Goal: Task Accomplishment & Management: Manage account settings

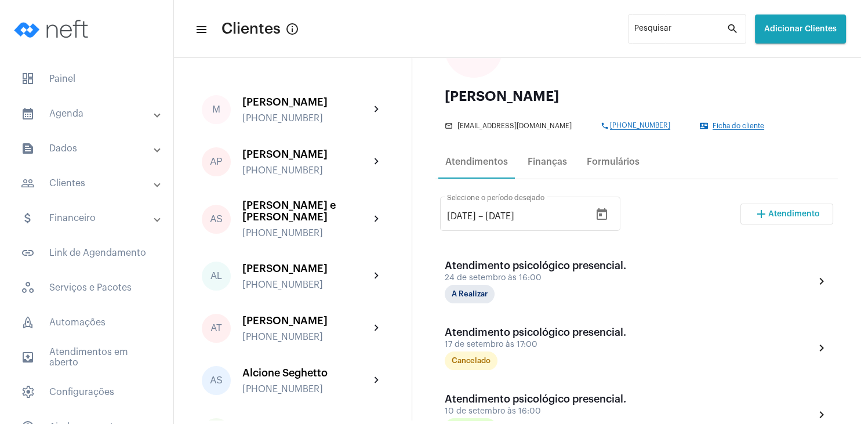
scroll to position [56, 0]
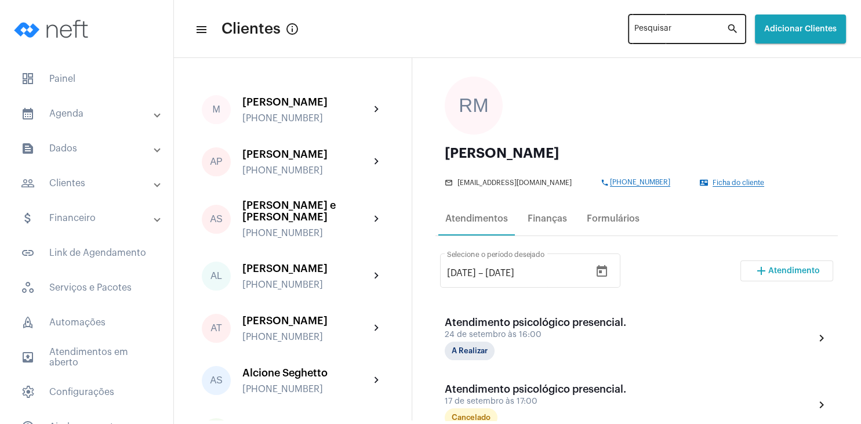
click at [635, 31] on input "Pesquisar" at bounding box center [681, 31] width 92 height 9
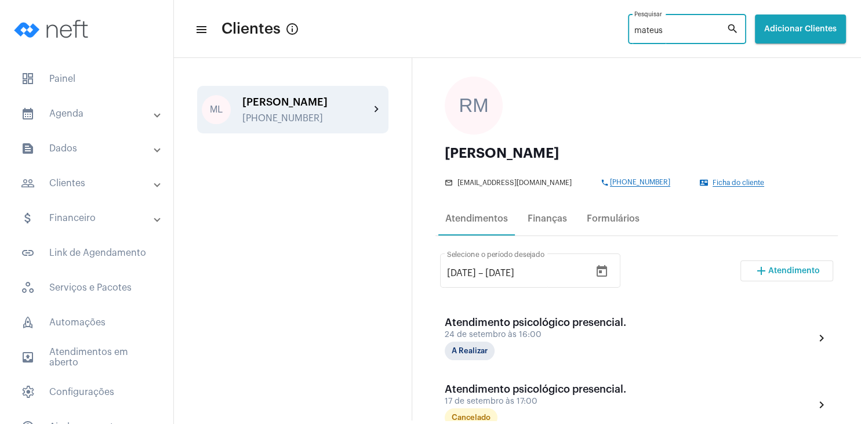
type input "mateus"
click at [316, 101] on div "[PERSON_NAME]" at bounding box center [306, 102] width 128 height 12
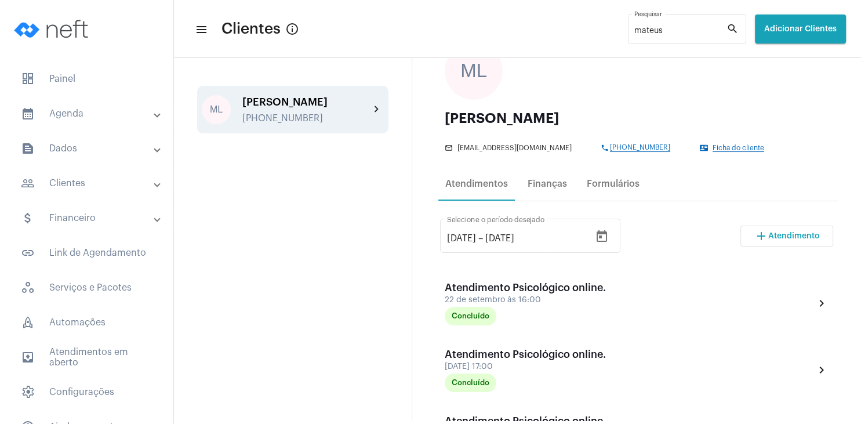
scroll to position [111, 0]
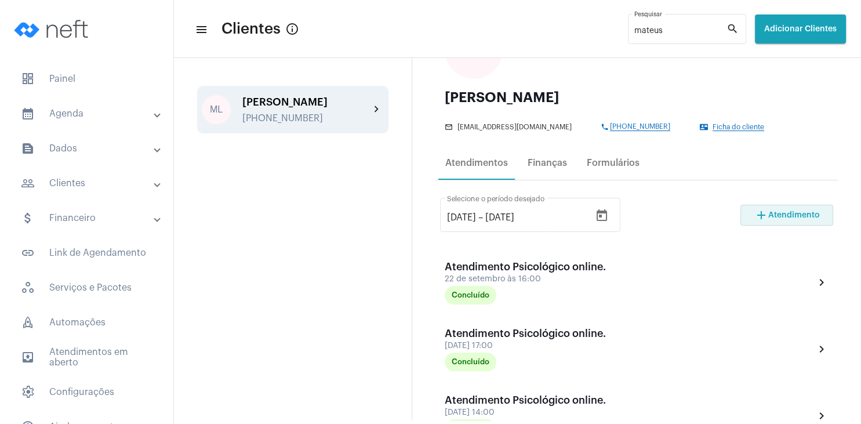
click at [757, 212] on mat-icon "add" at bounding box center [762, 215] width 14 height 14
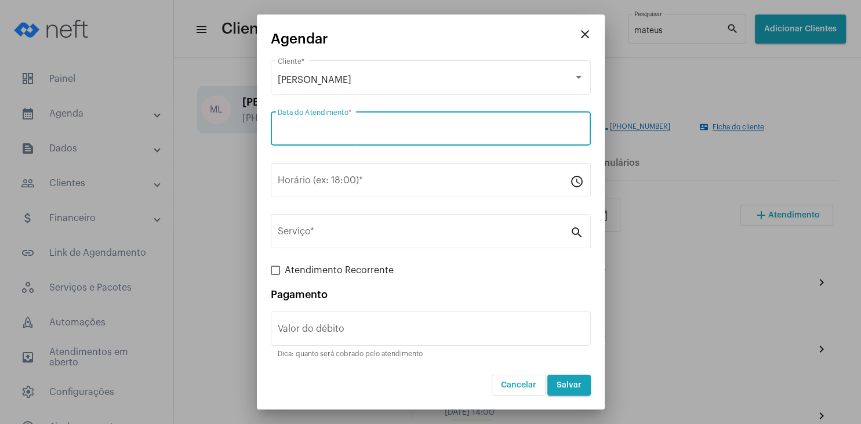
click at [317, 129] on input "Data do Atendimento *" at bounding box center [431, 131] width 306 height 10
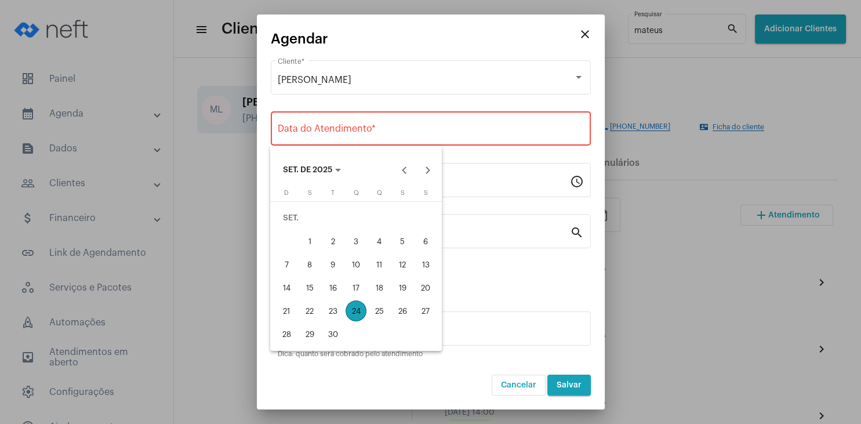
click at [580, 35] on div at bounding box center [430, 212] width 861 height 424
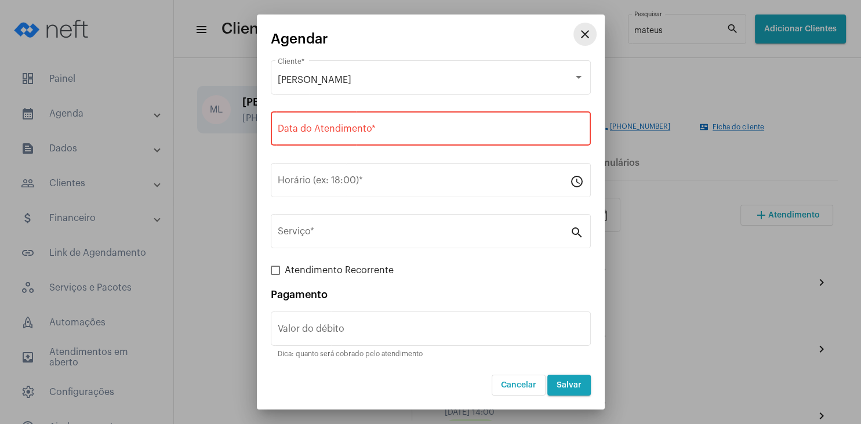
click at [587, 38] on mat-icon "close" at bounding box center [585, 34] width 14 height 14
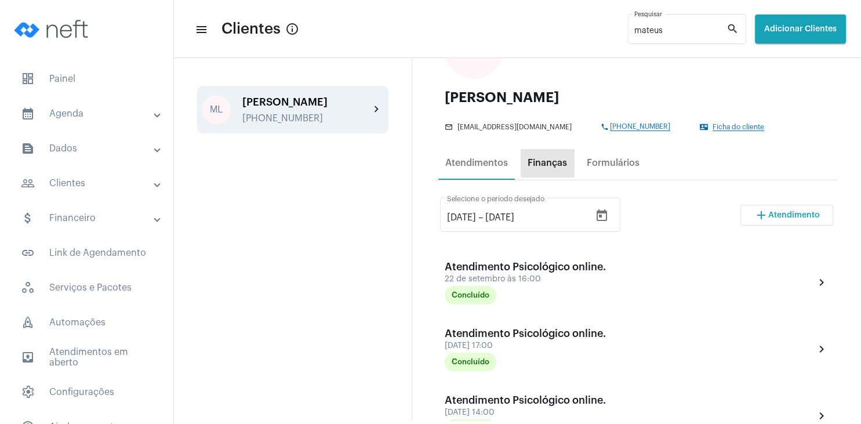
click at [549, 161] on div "Finanças" at bounding box center [547, 163] width 39 height 10
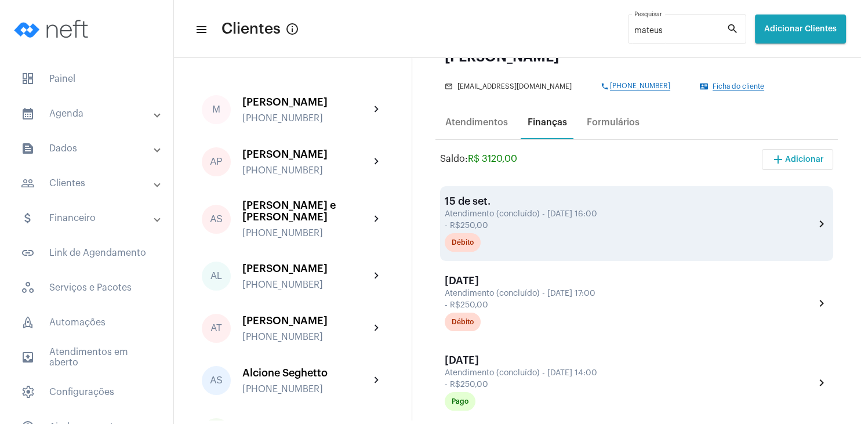
scroll to position [167, 0]
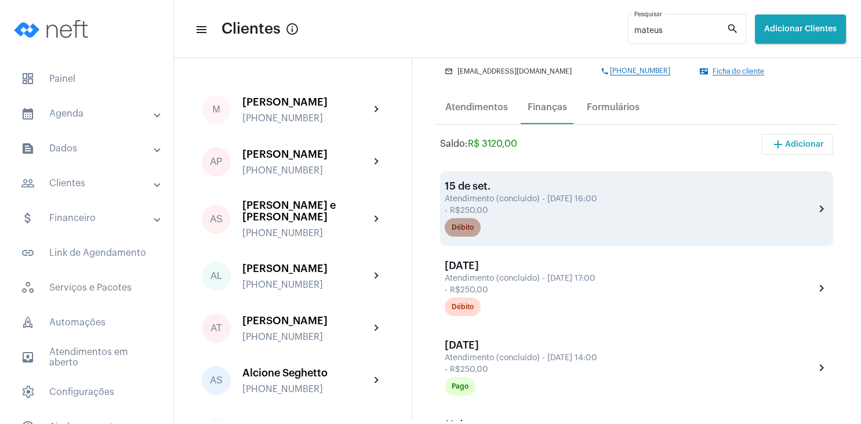
click at [466, 229] on div "Débito" at bounding box center [463, 228] width 22 height 8
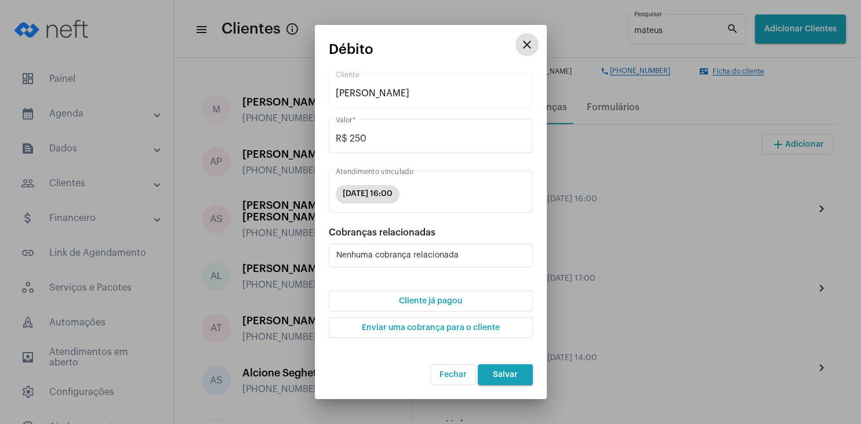
click at [440, 302] on span "Cliente já pagou" at bounding box center [430, 301] width 63 height 8
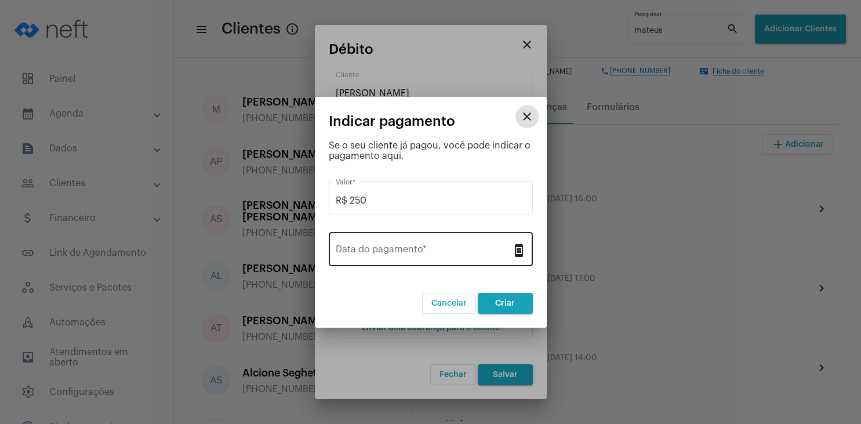
click at [416, 255] on input "Data do pagamento *" at bounding box center [424, 252] width 176 height 10
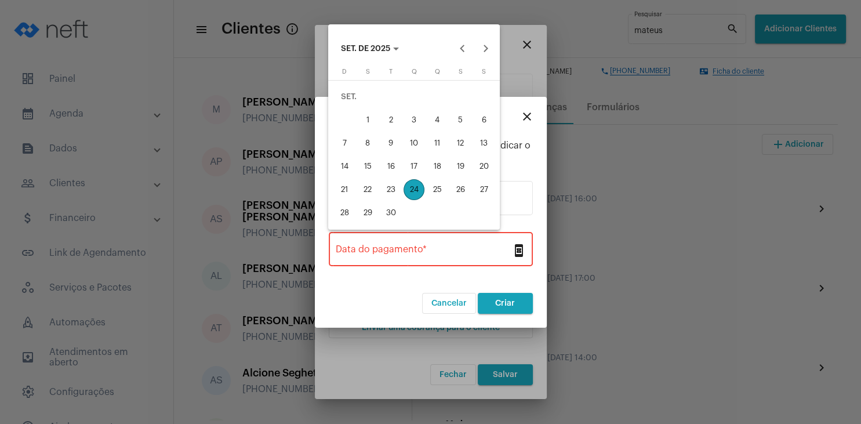
click at [414, 192] on div "24" at bounding box center [414, 189] width 21 height 21
type input "[DATE]"
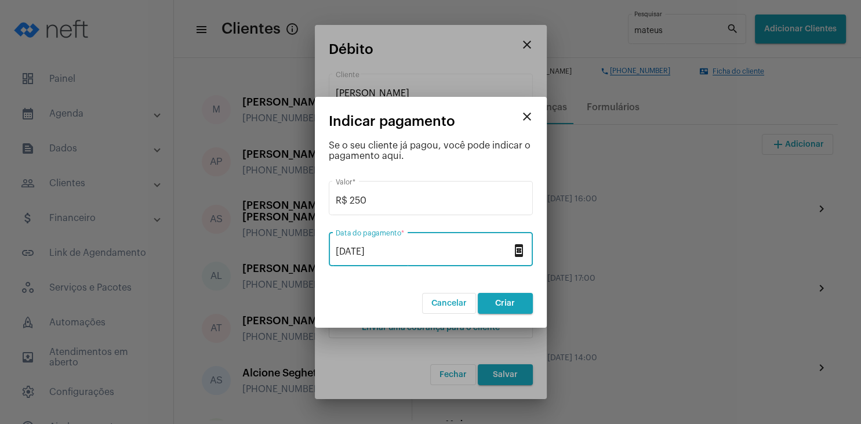
click at [506, 304] on span "Criar" at bounding box center [505, 303] width 20 height 8
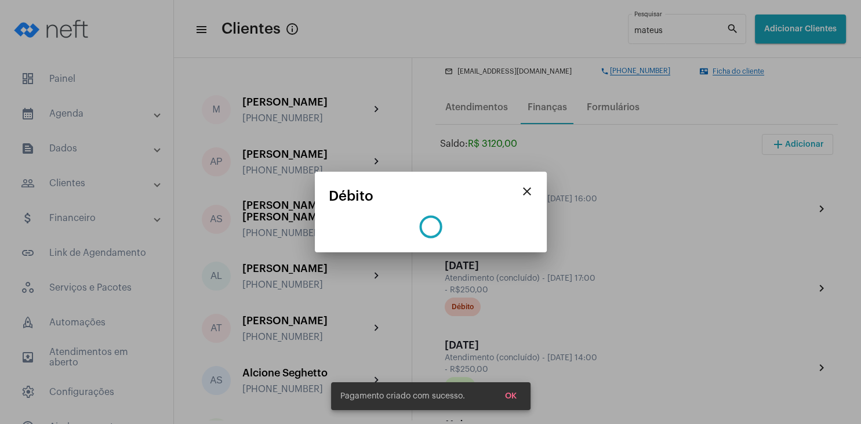
click at [514, 400] on button "OK" at bounding box center [511, 396] width 30 height 21
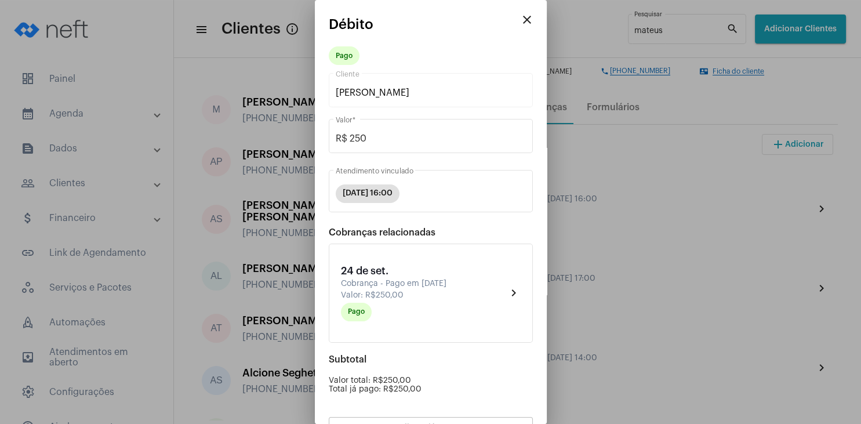
scroll to position [102, 0]
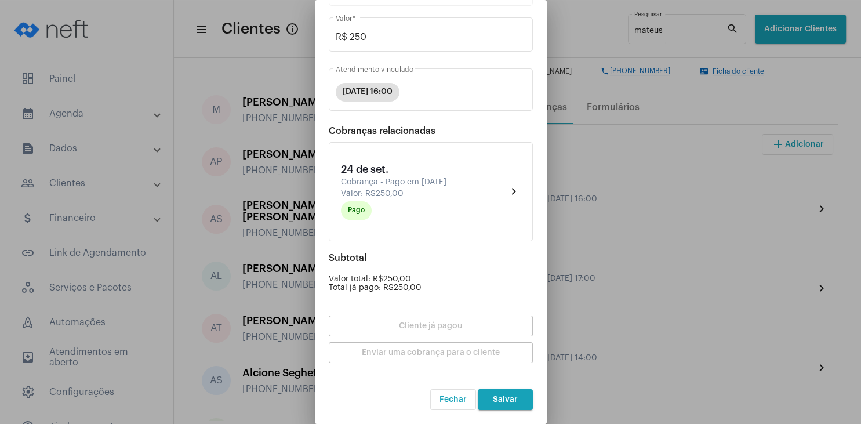
click at [514, 398] on span "Salvar" at bounding box center [505, 400] width 25 height 8
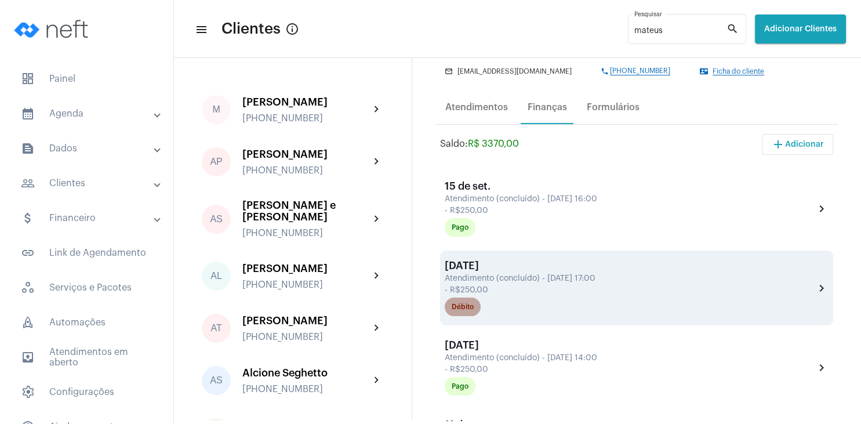
click at [468, 311] on div "Débito" at bounding box center [463, 307] width 22 height 8
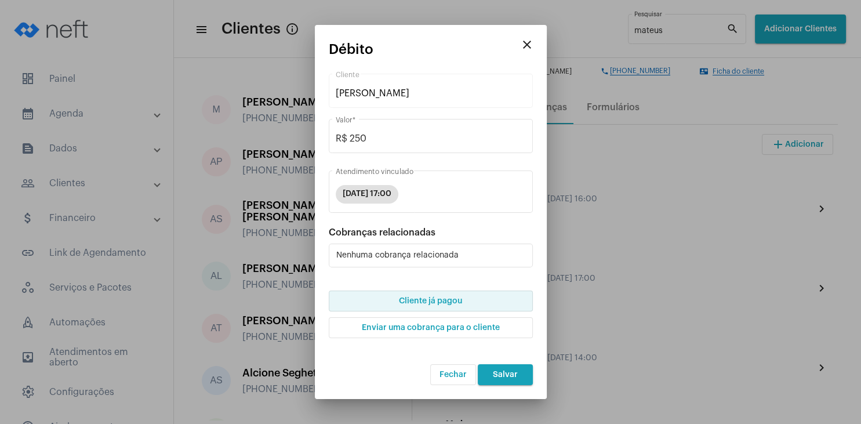
click at [451, 305] on span "Cliente já pagou" at bounding box center [430, 301] width 63 height 8
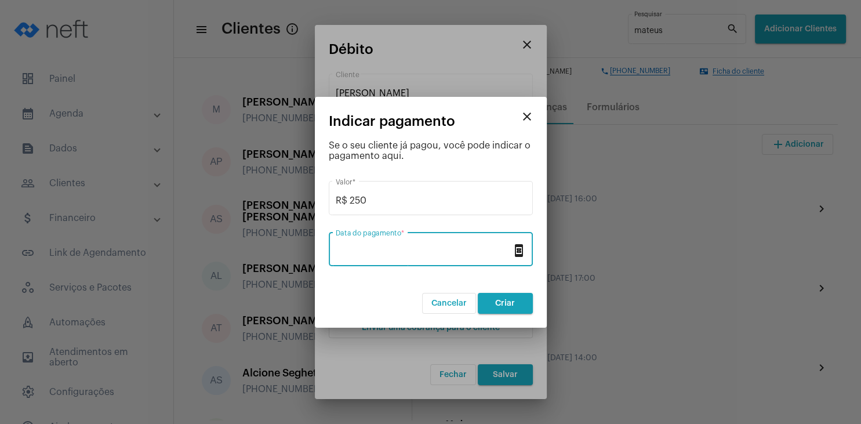
click at [434, 247] on input "Data do pagamento *" at bounding box center [424, 252] width 176 height 10
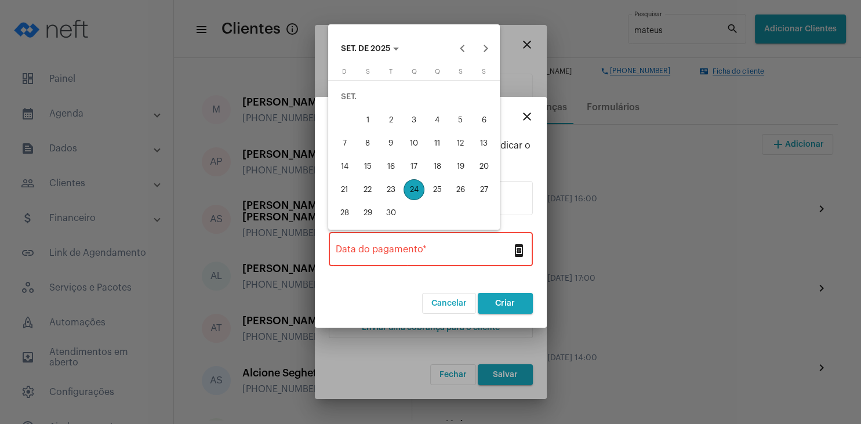
click at [418, 146] on div "10" at bounding box center [414, 143] width 21 height 21
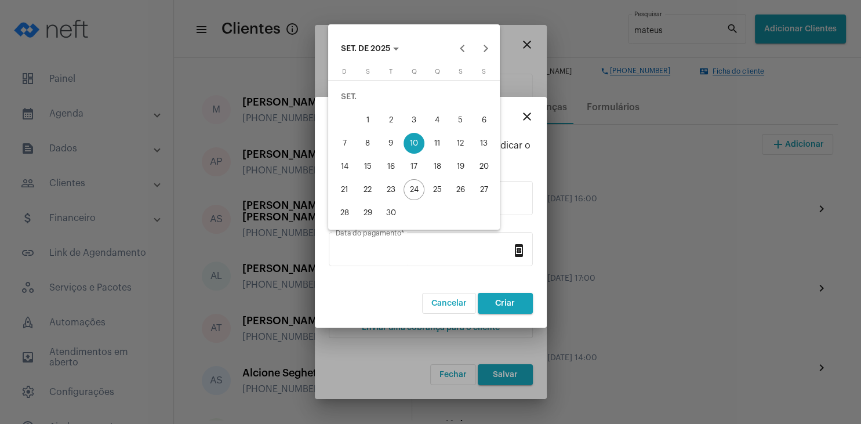
type input "[DATE]"
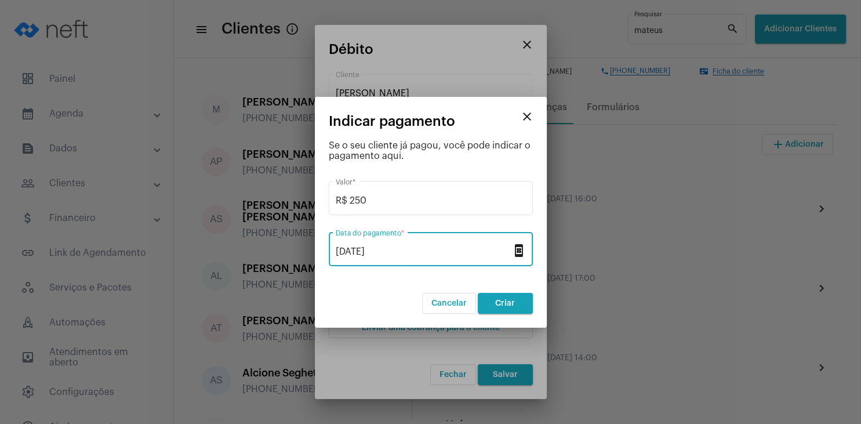
click at [504, 302] on span "Criar" at bounding box center [505, 303] width 20 height 8
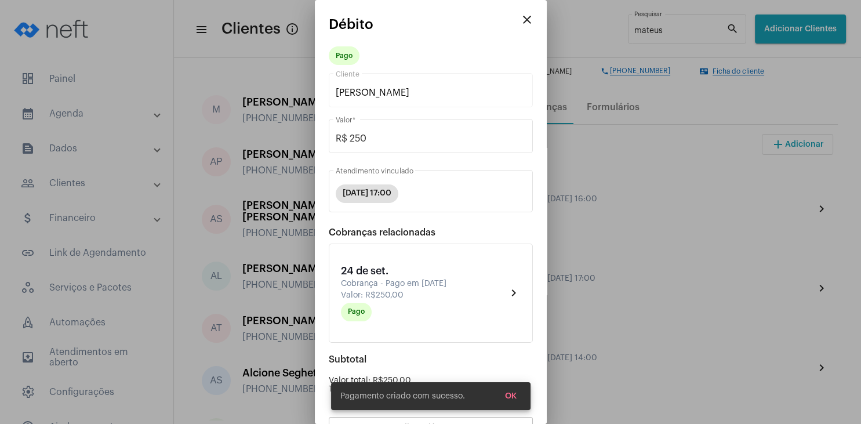
click at [514, 393] on span "OK" at bounding box center [511, 396] width 12 height 8
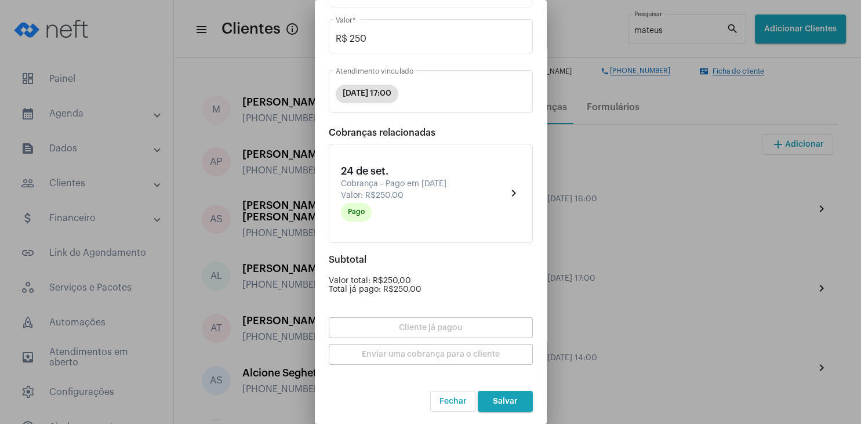
scroll to position [102, 0]
click at [514, 393] on button "Salvar" at bounding box center [505, 399] width 55 height 21
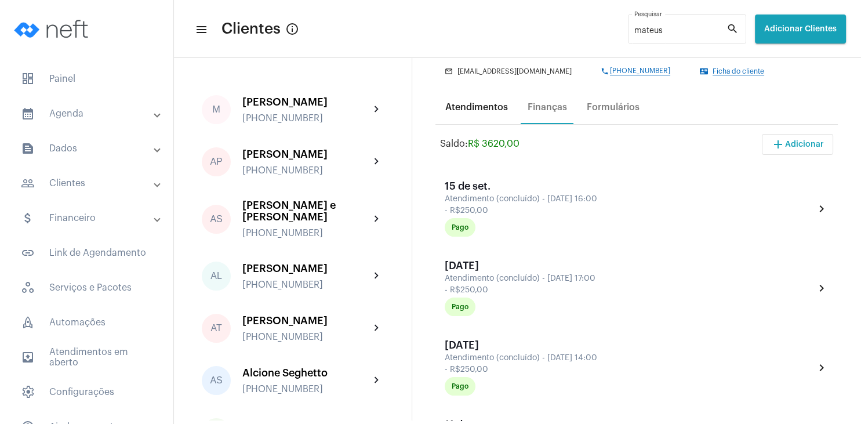
click at [485, 108] on div "Atendimentos" at bounding box center [476, 107] width 63 height 10
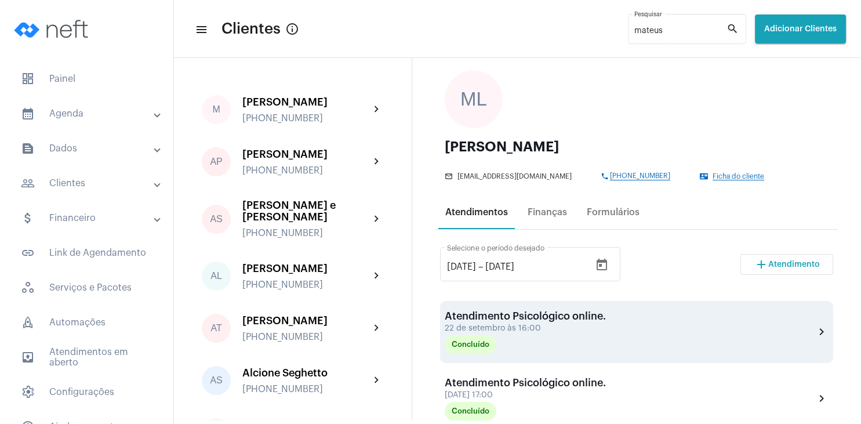
scroll to position [111, 0]
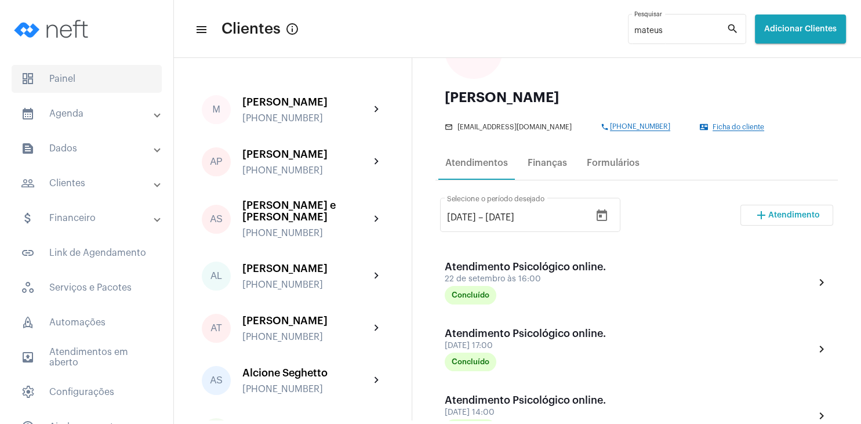
click at [96, 80] on span "dashboard Painel" at bounding box center [87, 79] width 150 height 28
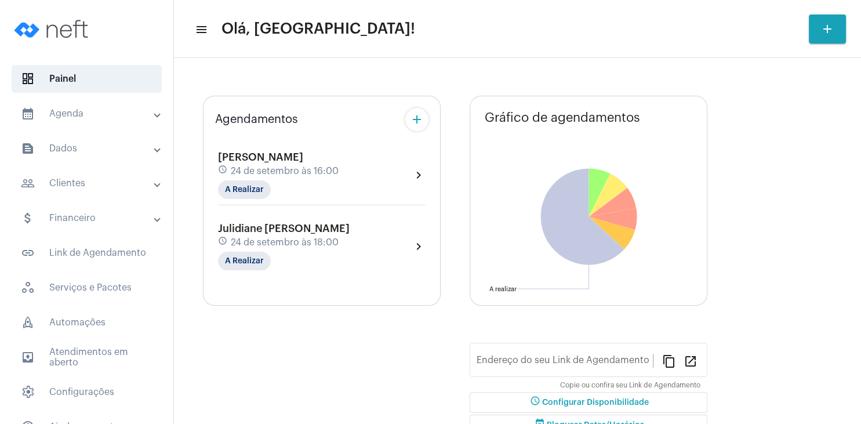
type input "[URL][DOMAIN_NAME]"
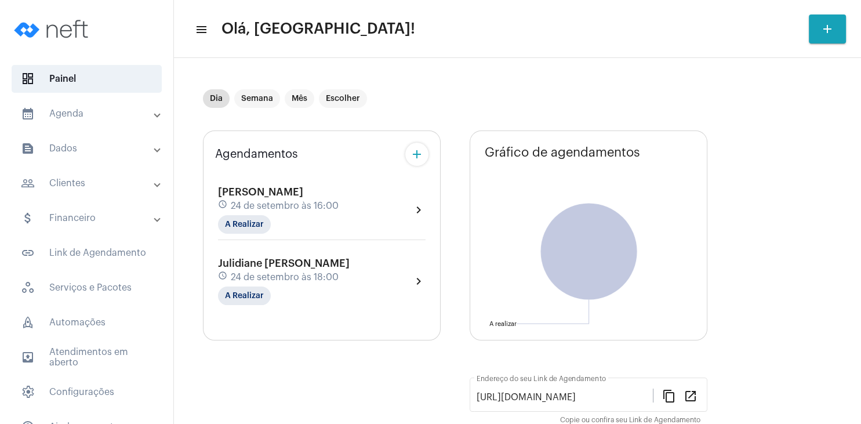
click at [89, 196] on mat-expansion-panel-header "people_outline Clientes" at bounding box center [90, 183] width 166 height 28
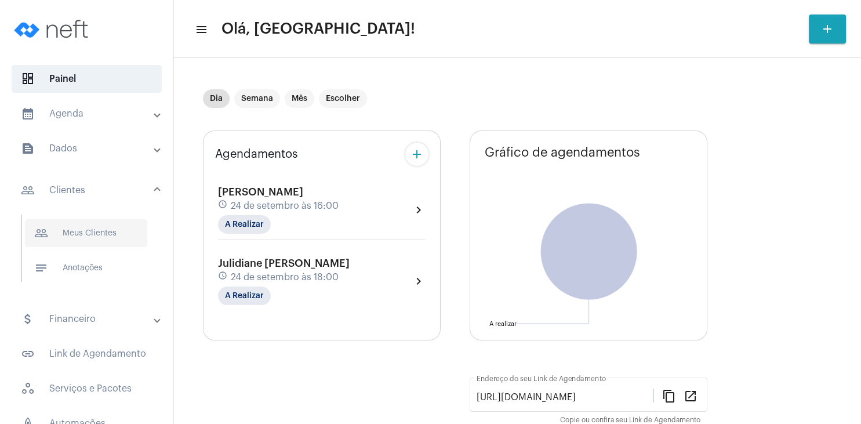
click at [82, 233] on span "people_outline Meus Clientes" at bounding box center [86, 233] width 122 height 28
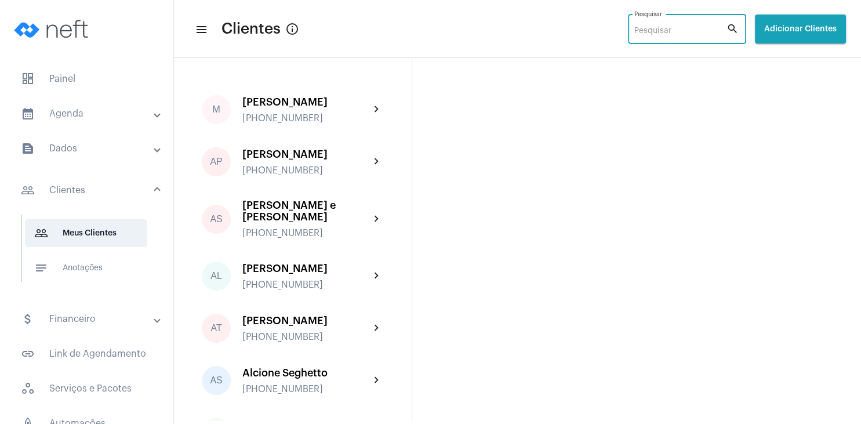
click at [635, 31] on input "Pesquisar" at bounding box center [681, 31] width 92 height 9
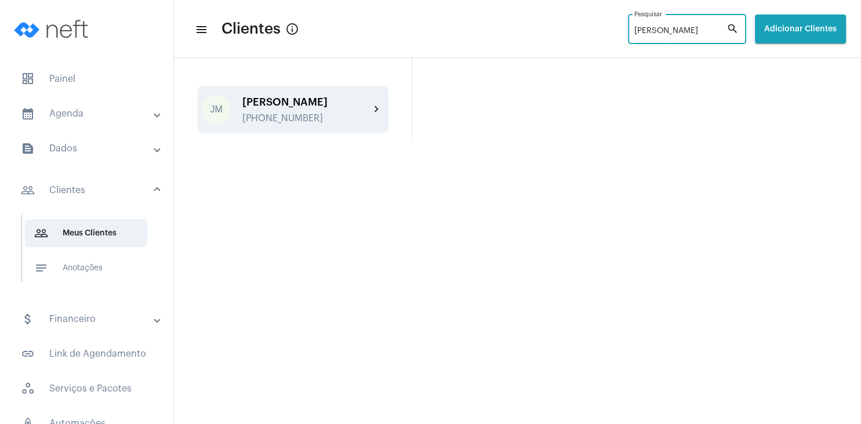
type input "[PERSON_NAME]"
click at [328, 113] on div "[PERSON_NAME] [PHONE_NUMBER]" at bounding box center [306, 109] width 128 height 27
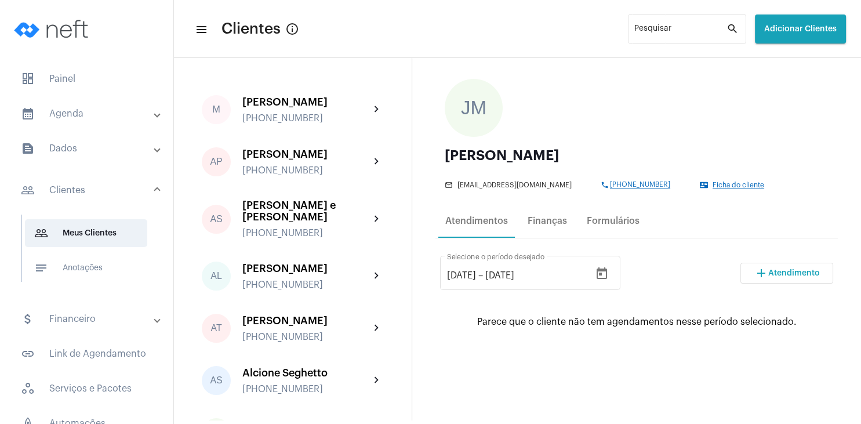
scroll to position [111, 0]
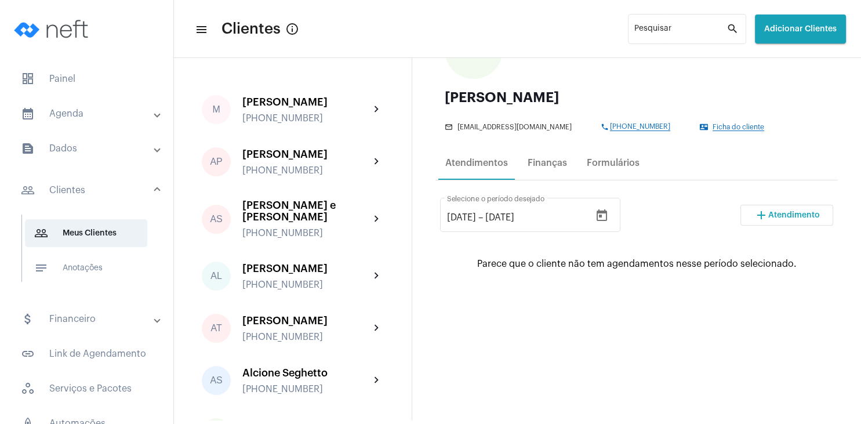
click at [767, 218] on mat-icon "add" at bounding box center [762, 215] width 14 height 14
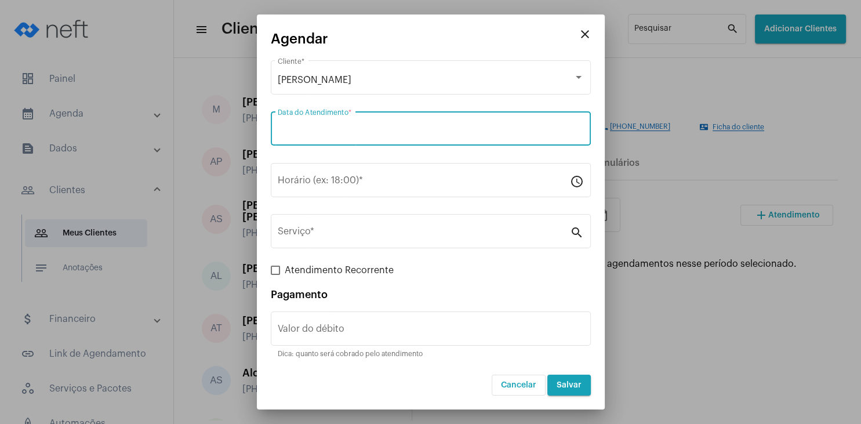
click at [374, 127] on input "Data do Atendimento *" at bounding box center [431, 131] width 306 height 10
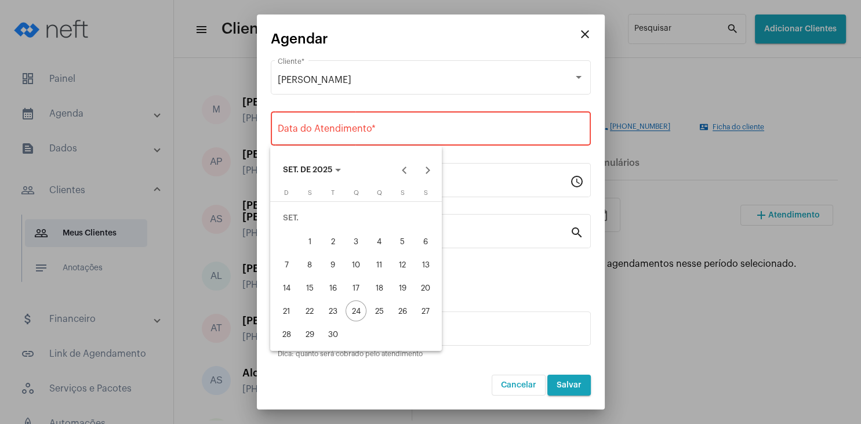
click at [331, 338] on div "30" at bounding box center [332, 334] width 21 height 21
type input "[DATE]"
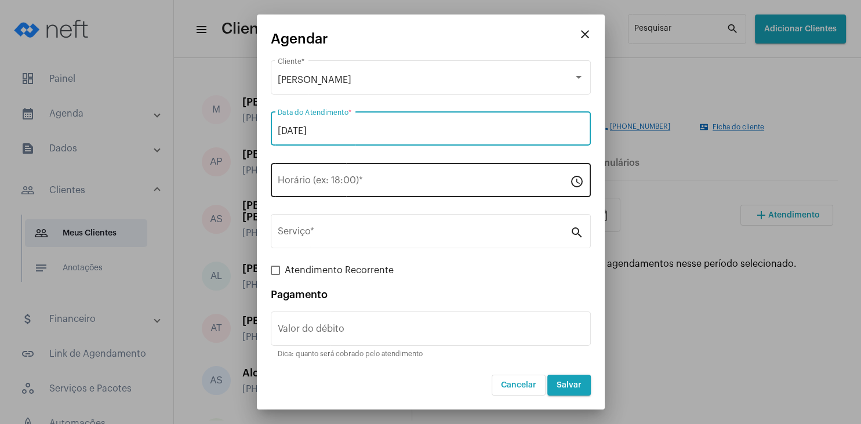
click at [319, 184] on input "Horário (ex: 18:00) *" at bounding box center [424, 182] width 292 height 10
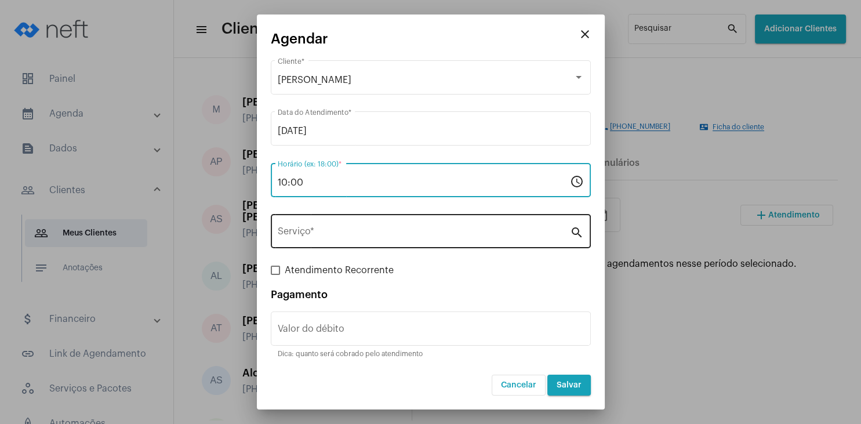
type input "10:00"
click at [311, 235] on input "Serviço *" at bounding box center [424, 234] width 292 height 10
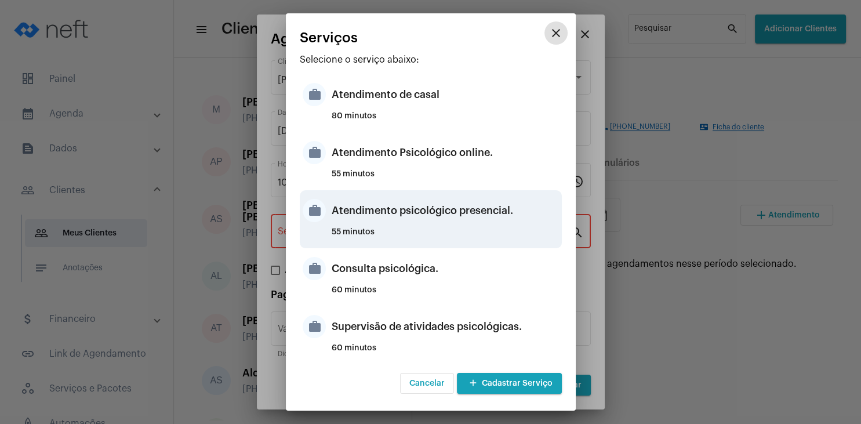
click at [474, 216] on div "Atendimento psicológico presencial." at bounding box center [445, 210] width 227 height 35
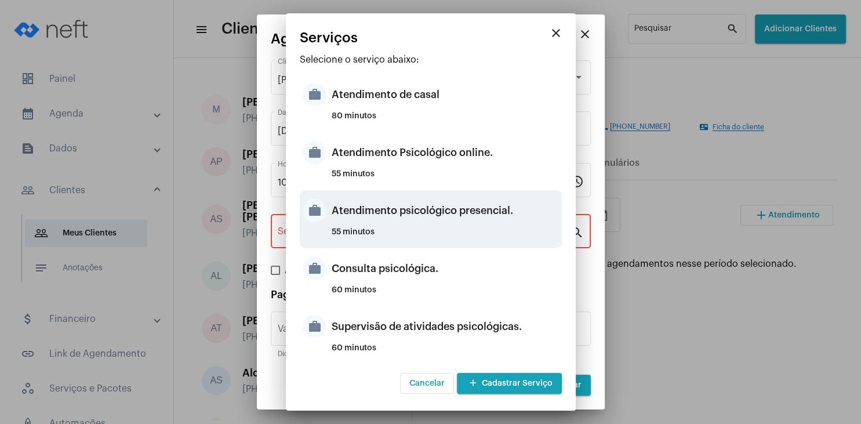
type input "Atendimento psicológico presencial."
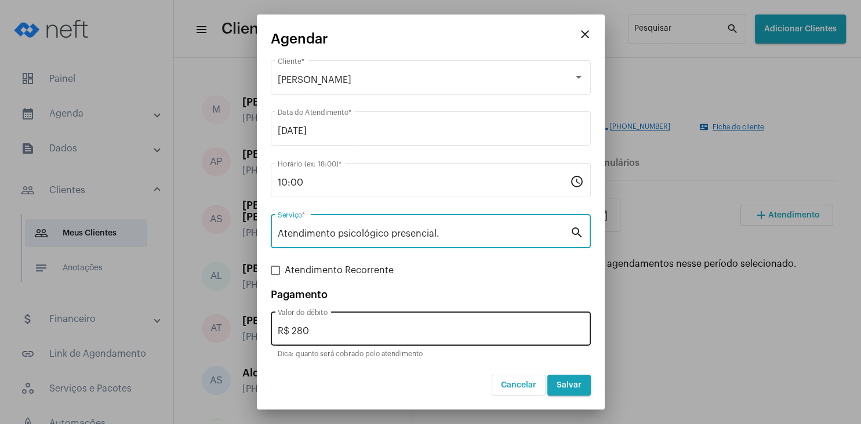
click at [342, 335] on input "R$ 280" at bounding box center [431, 331] width 306 height 10
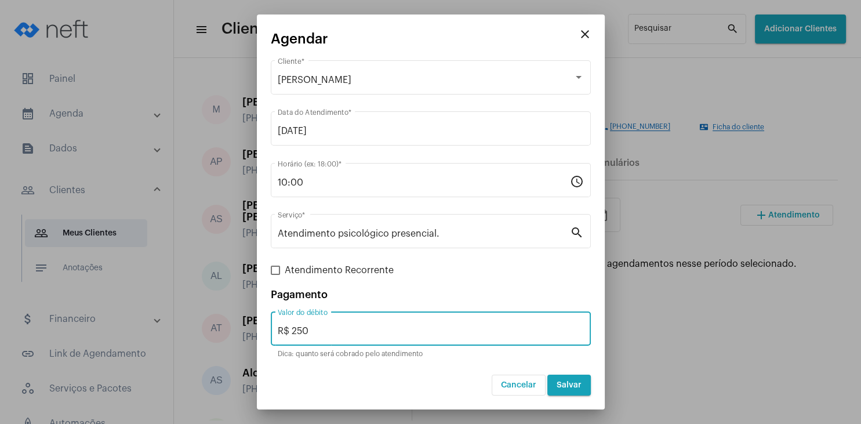
type input "R$ 250"
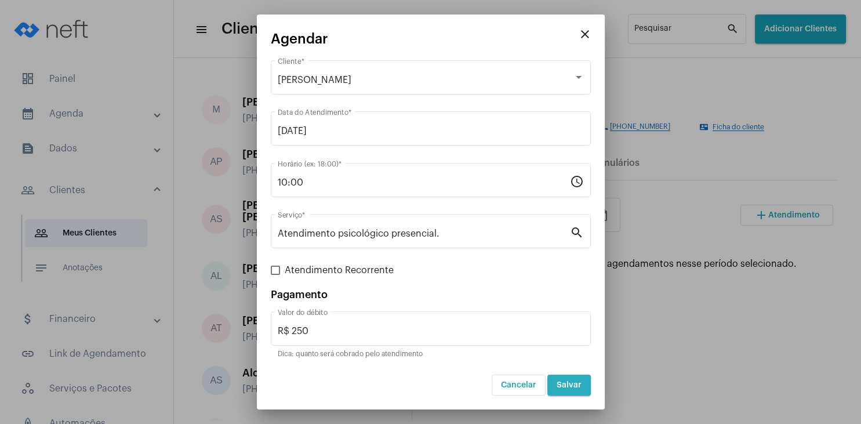
click at [569, 385] on span "Salvar" at bounding box center [569, 385] width 25 height 8
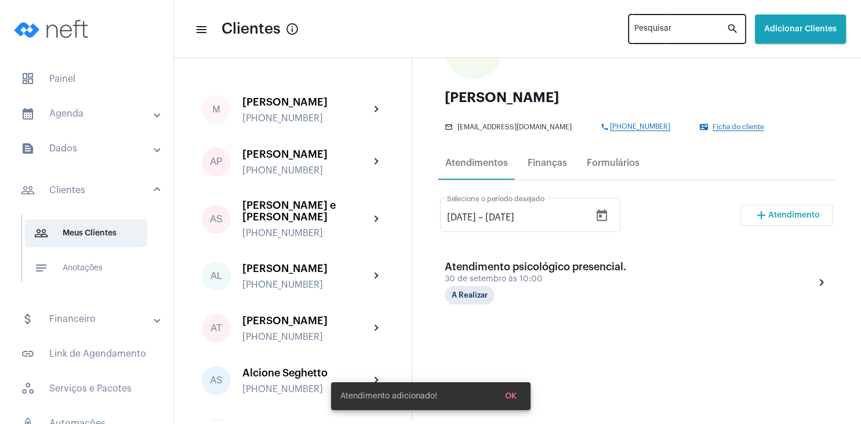
click at [635, 23] on div "Pesquisar" at bounding box center [681, 28] width 92 height 32
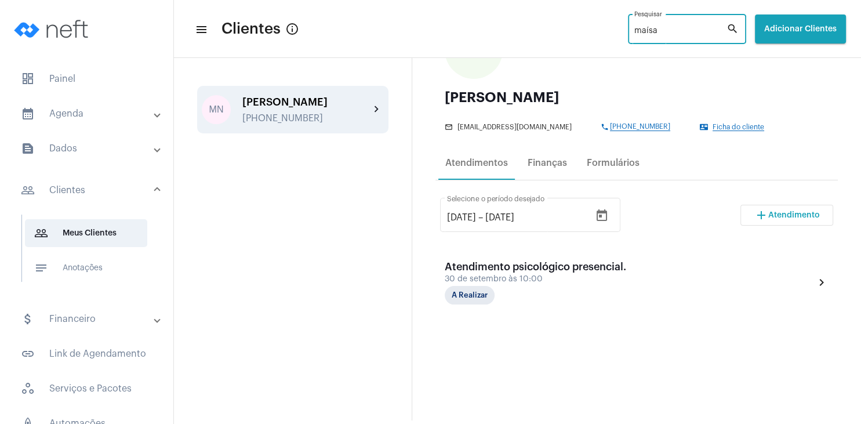
type input "maísa"
click at [215, 123] on div "MN" at bounding box center [216, 109] width 29 height 29
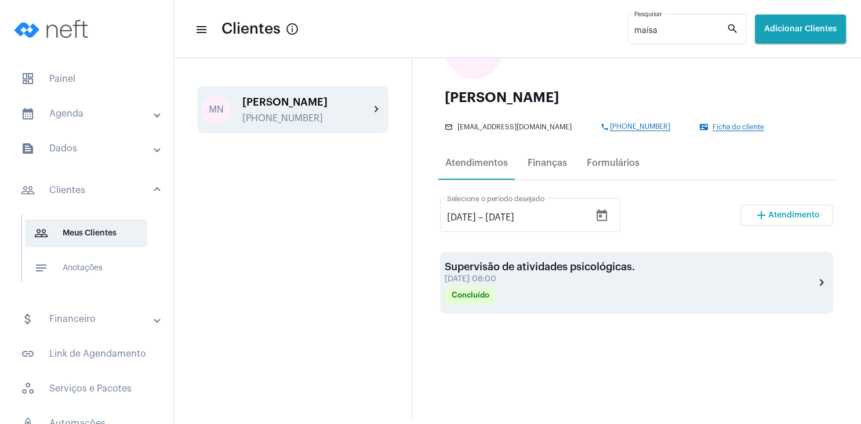
scroll to position [111, 0]
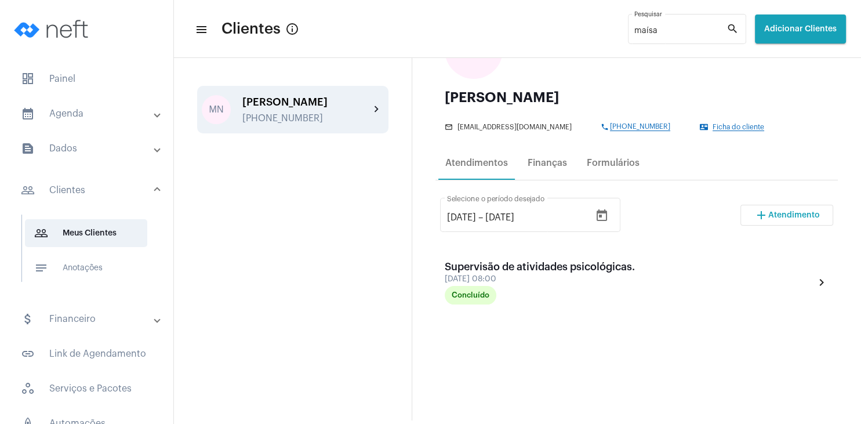
click at [799, 223] on button "add Atendimento" at bounding box center [787, 215] width 93 height 21
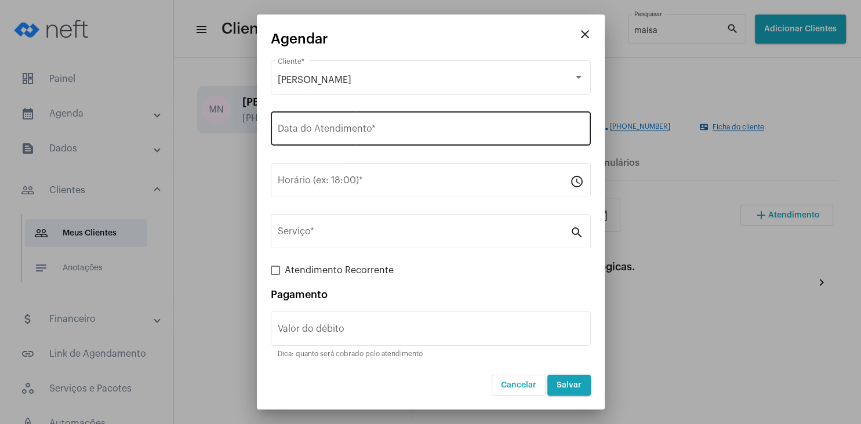
click at [342, 137] on div "Data do Atendimento *" at bounding box center [431, 127] width 306 height 37
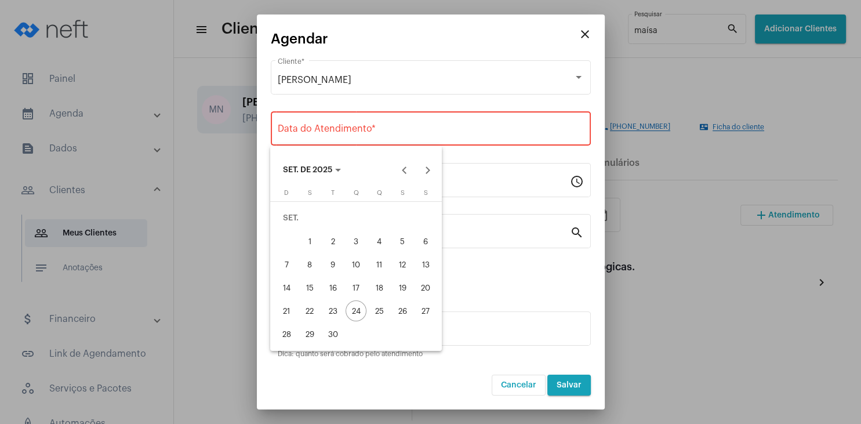
click at [339, 334] on div "30" at bounding box center [332, 334] width 21 height 21
type input "[DATE]"
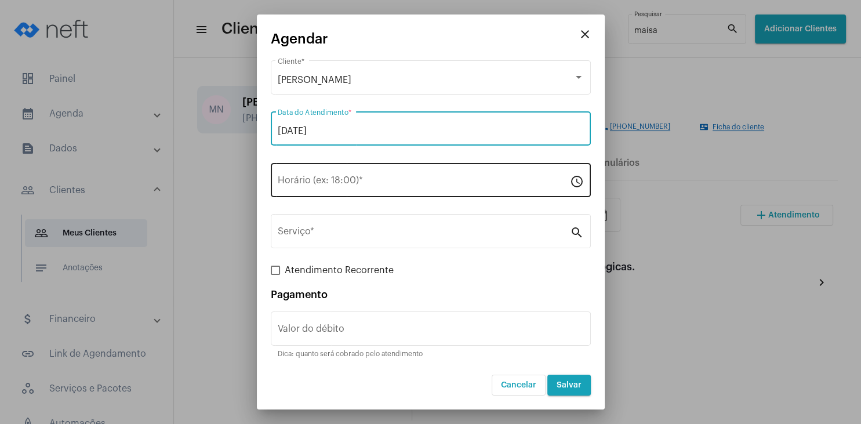
click at [338, 191] on div "Horário (ex: 18:00) *" at bounding box center [424, 179] width 292 height 37
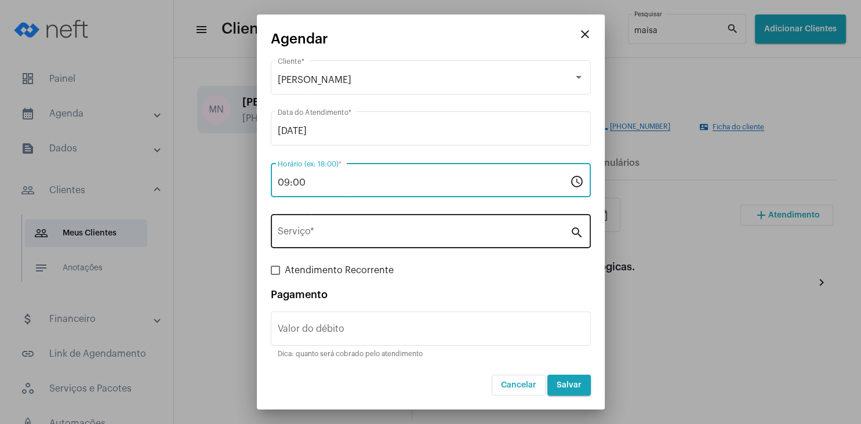
type input "09:00"
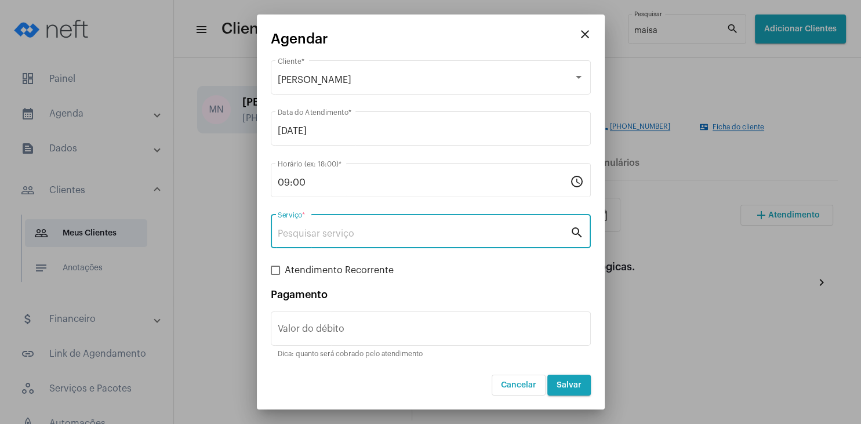
click at [307, 231] on input "Serviço *" at bounding box center [424, 234] width 292 height 10
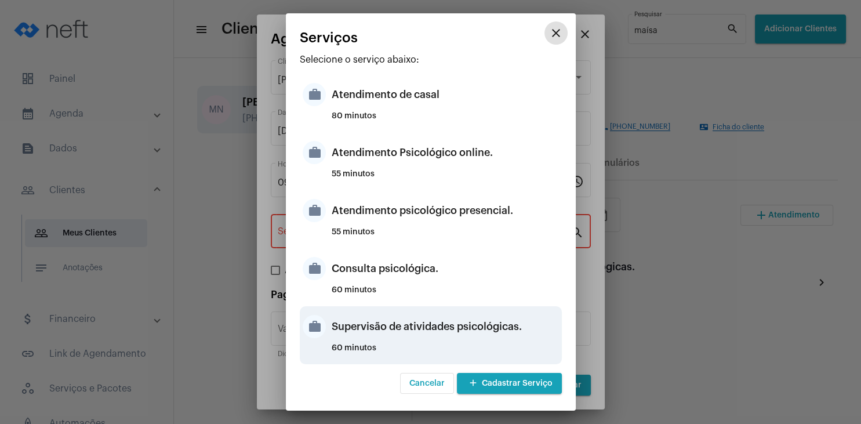
click at [459, 328] on div "Supervisão de atividades psicológicas." at bounding box center [445, 326] width 227 height 35
type input "Supervisão de atividades psicológicas."
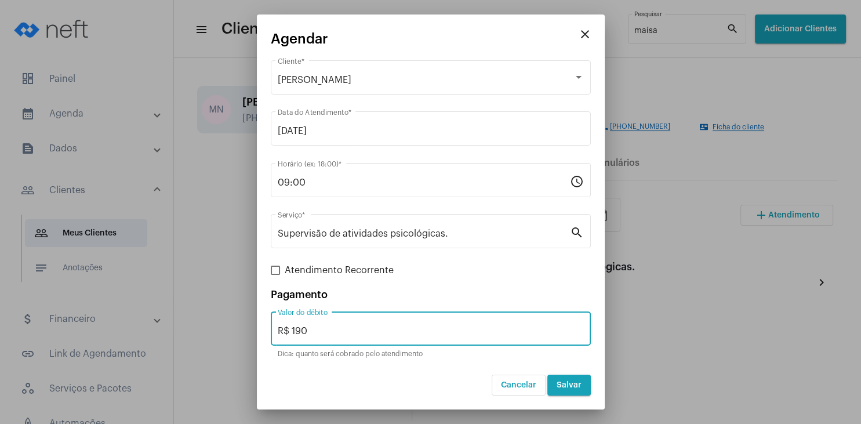
click at [402, 335] on input "R$ 190" at bounding box center [431, 331] width 306 height 10
type input "R$ 200"
click at [577, 386] on span "Salvar" at bounding box center [569, 385] width 25 height 8
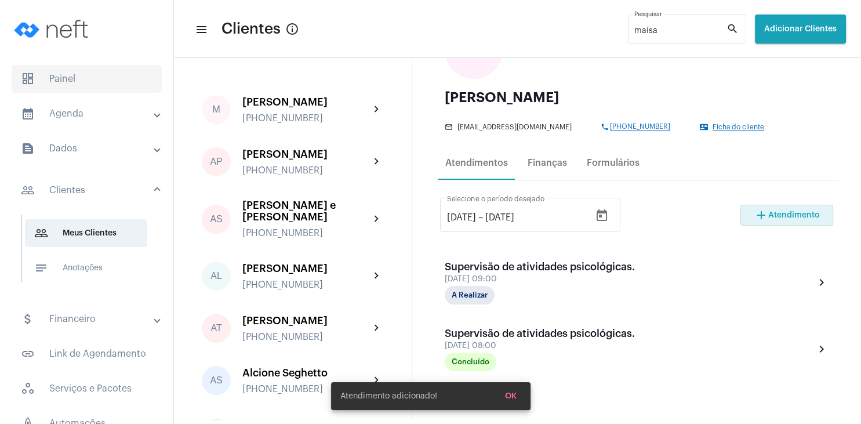
click at [86, 74] on span "dashboard Painel" at bounding box center [87, 79] width 150 height 28
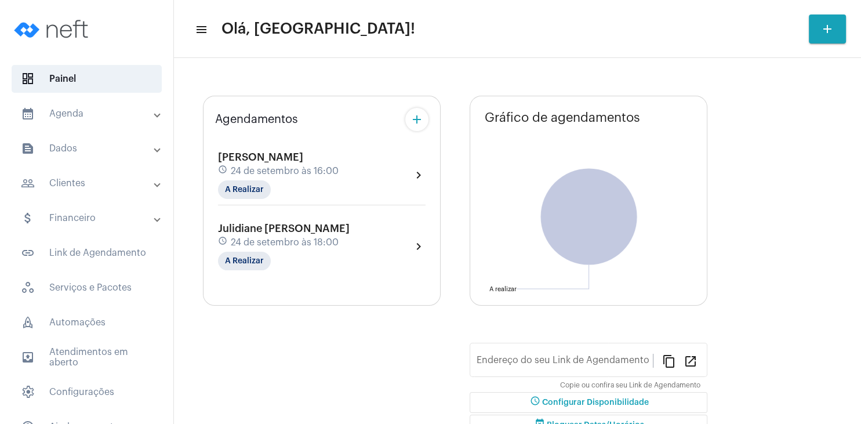
type input "[URL][DOMAIN_NAME]"
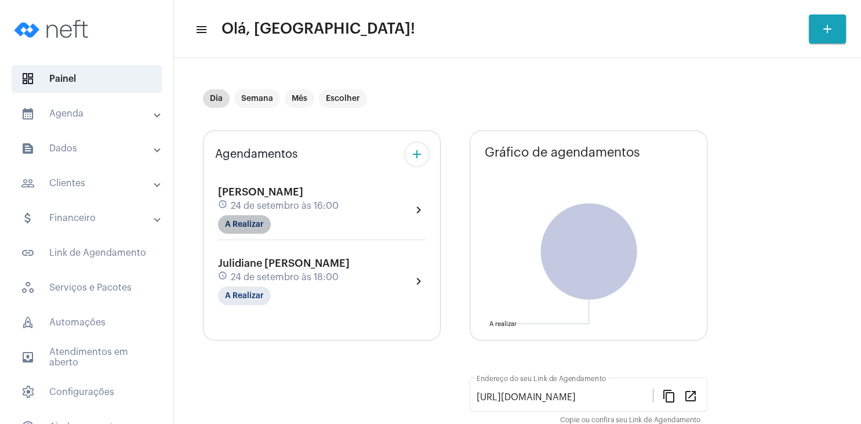
click at [255, 218] on mat-chip "A Realizar" at bounding box center [244, 224] width 53 height 19
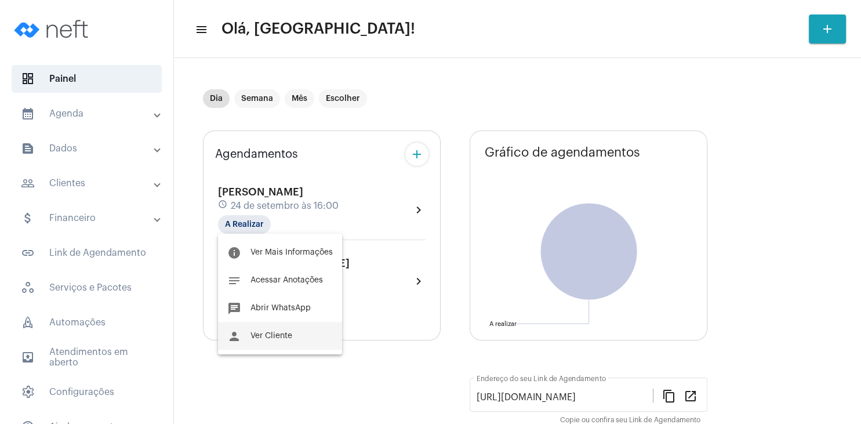
click at [287, 338] on span "Ver Cliente" at bounding box center [272, 336] width 42 height 8
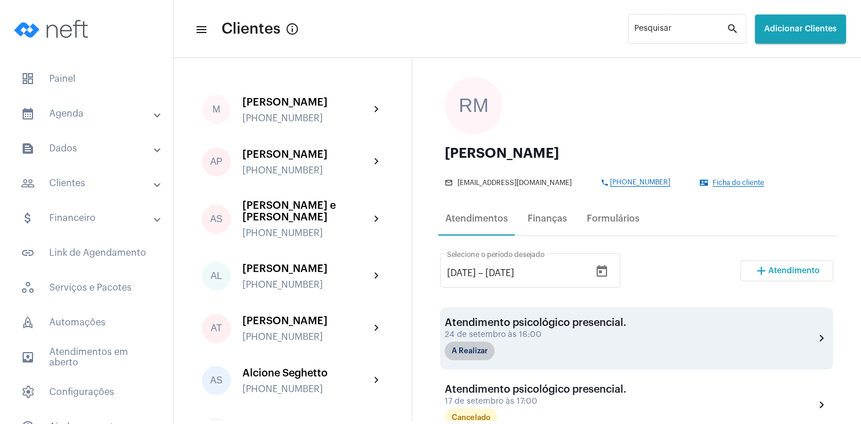
scroll to position [111, 0]
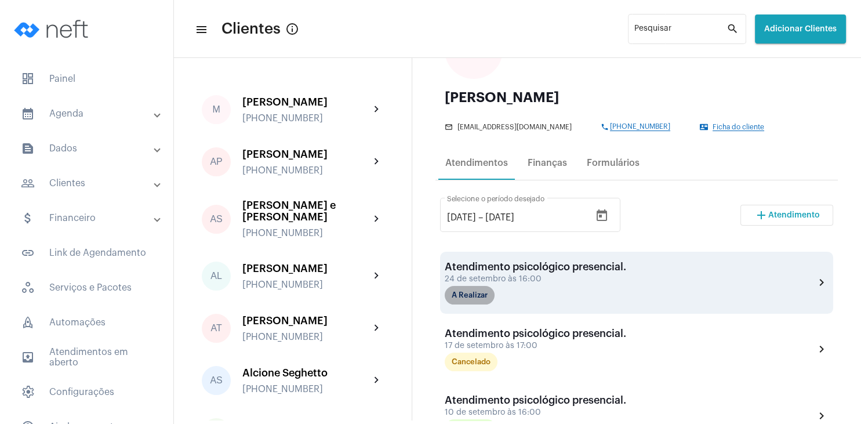
click at [470, 297] on mat-chip "A Realizar" at bounding box center [470, 295] width 50 height 19
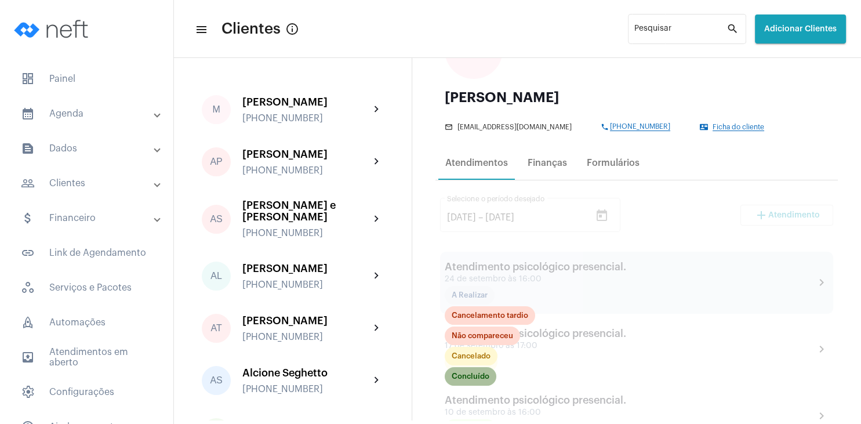
click at [474, 375] on mat-chip "Concluído" at bounding box center [471, 376] width 52 height 19
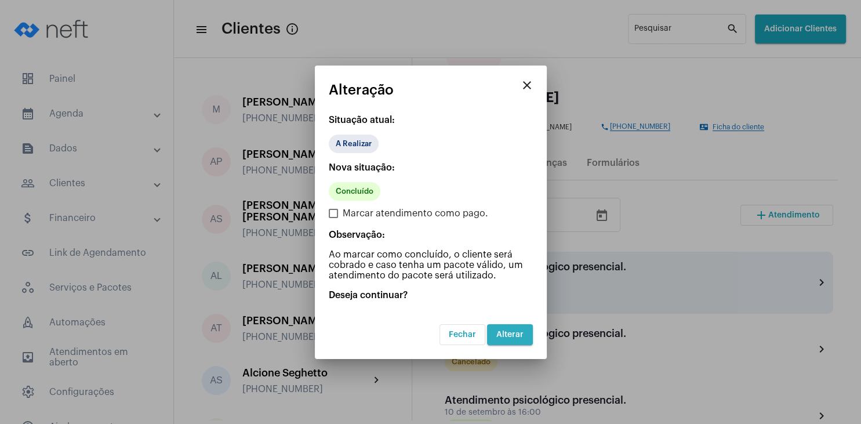
click at [514, 334] on span "Alterar" at bounding box center [510, 335] width 27 height 8
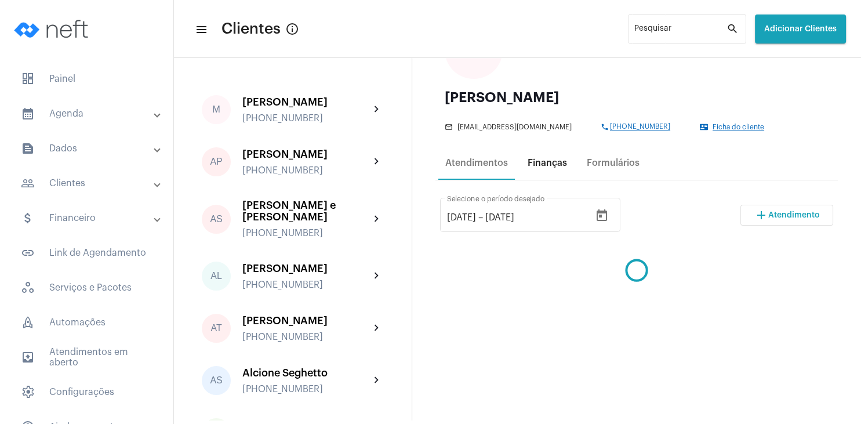
click at [546, 164] on div "Finanças" at bounding box center [547, 163] width 39 height 10
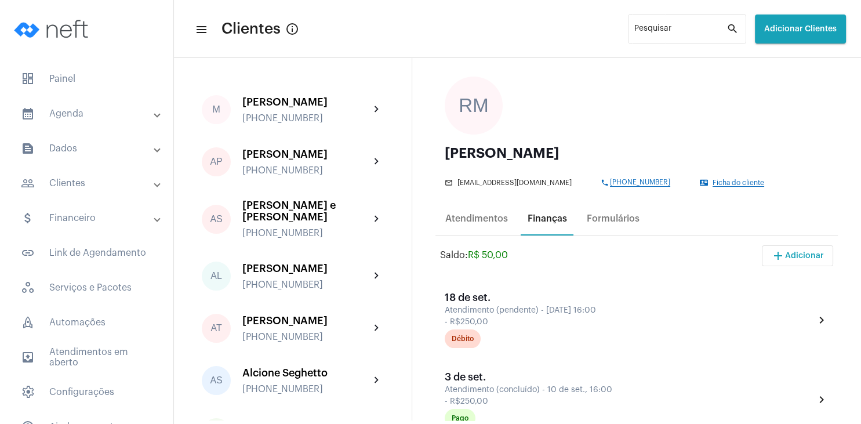
scroll to position [111, 0]
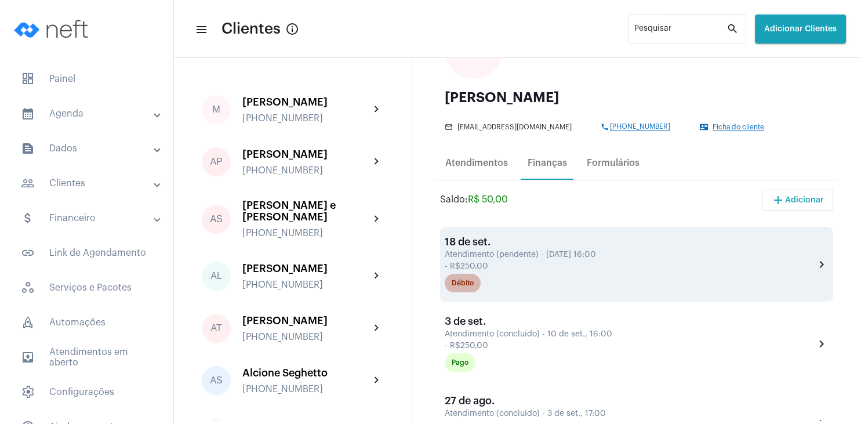
click at [468, 282] on div "Débito" at bounding box center [463, 284] width 22 height 8
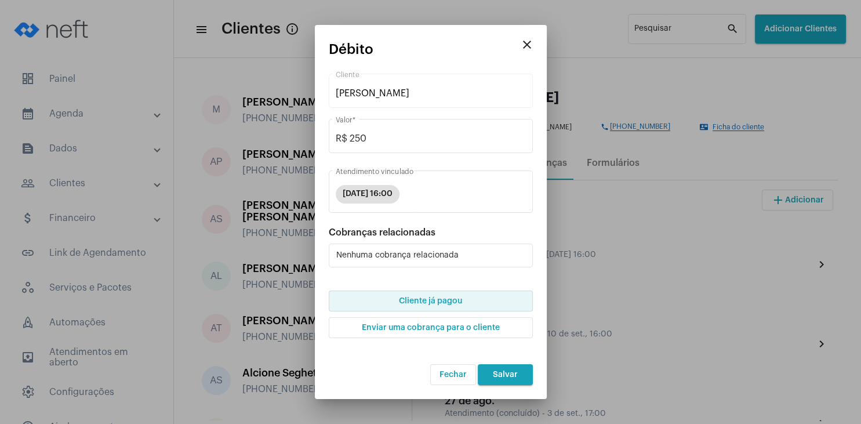
click at [451, 306] on button "Cliente já pagou" at bounding box center [431, 301] width 204 height 21
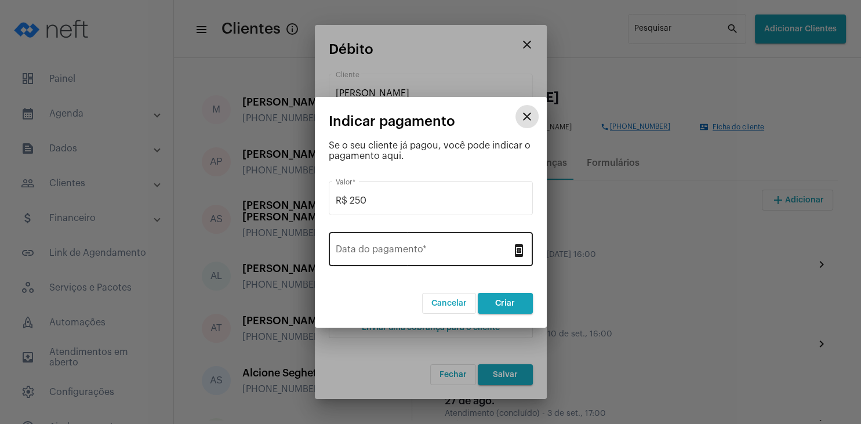
click at [371, 252] on input "Data do pagamento *" at bounding box center [424, 252] width 176 height 10
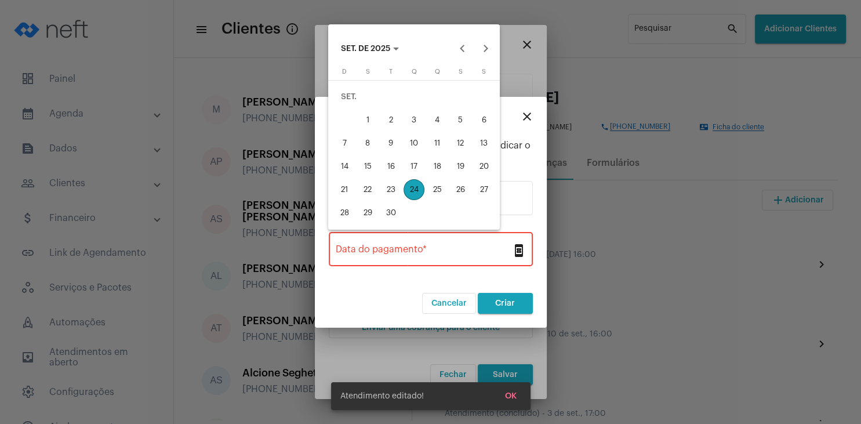
click at [421, 189] on div "24" at bounding box center [414, 189] width 21 height 21
type input "[DATE]"
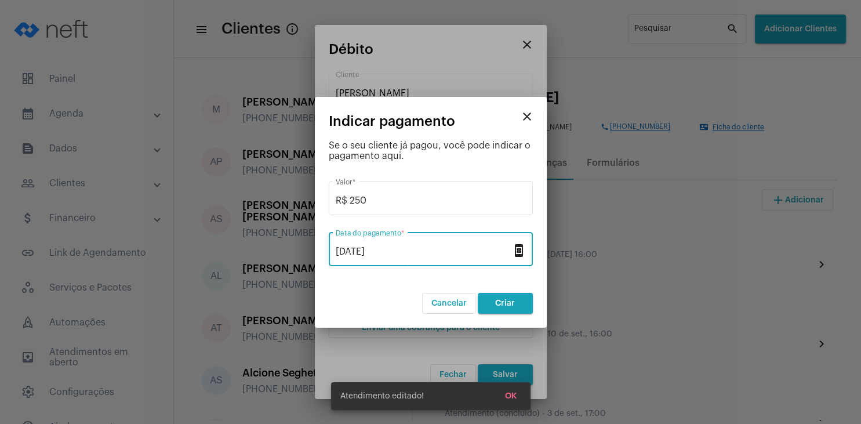
click at [500, 297] on button "Criar" at bounding box center [505, 303] width 55 height 21
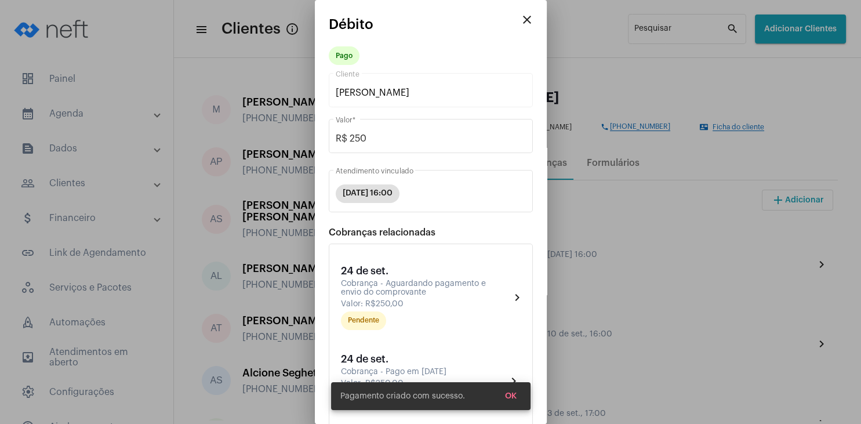
click at [510, 393] on span "OK" at bounding box center [511, 396] width 12 height 8
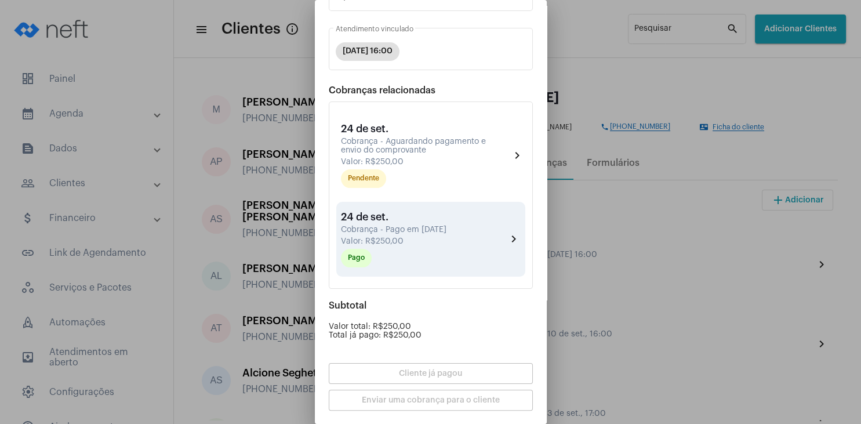
scroll to position [190, 0]
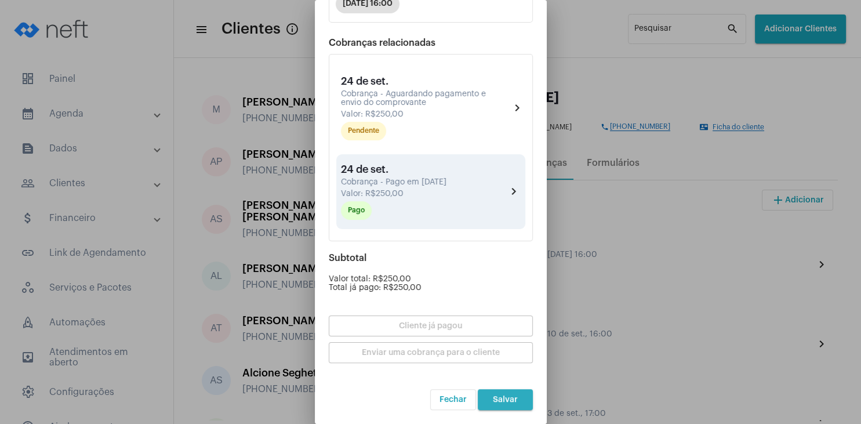
click at [510, 394] on button "Salvar" at bounding box center [505, 399] width 55 height 21
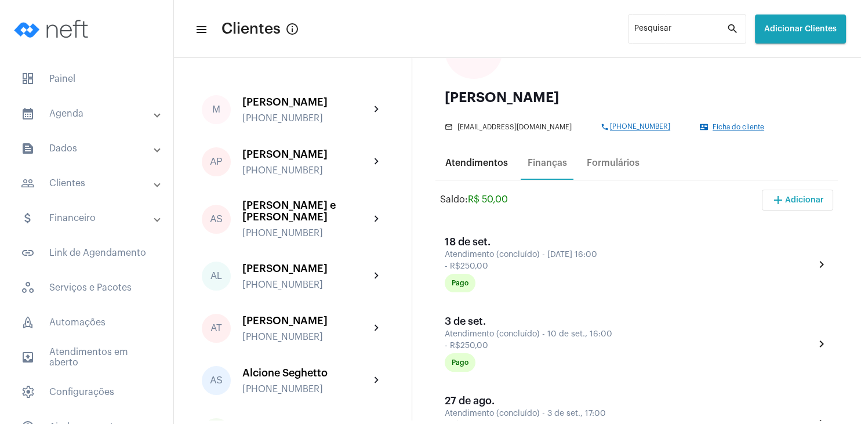
click at [504, 170] on div "Atendimentos" at bounding box center [477, 163] width 77 height 28
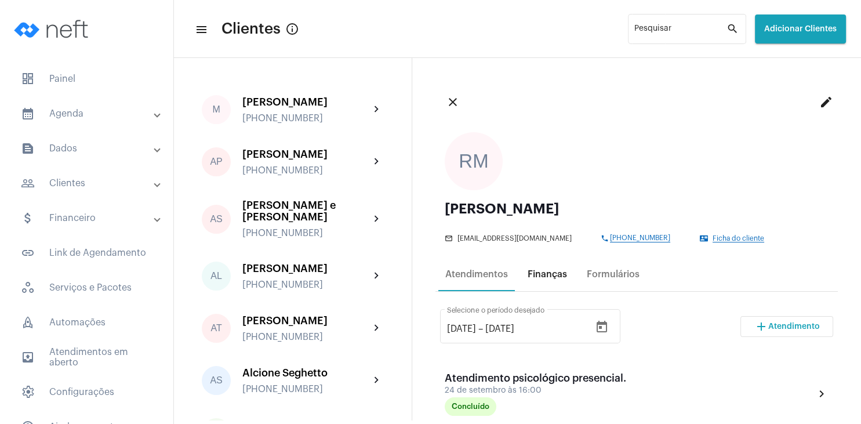
click at [544, 272] on div "Finanças" at bounding box center [547, 274] width 39 height 10
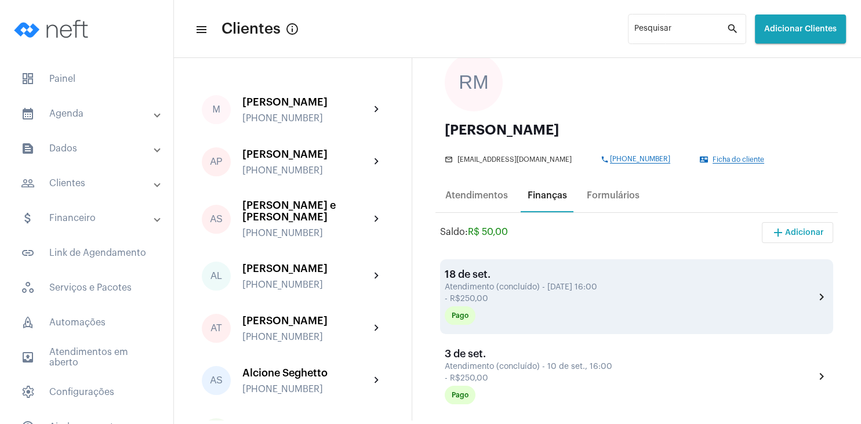
scroll to position [111, 0]
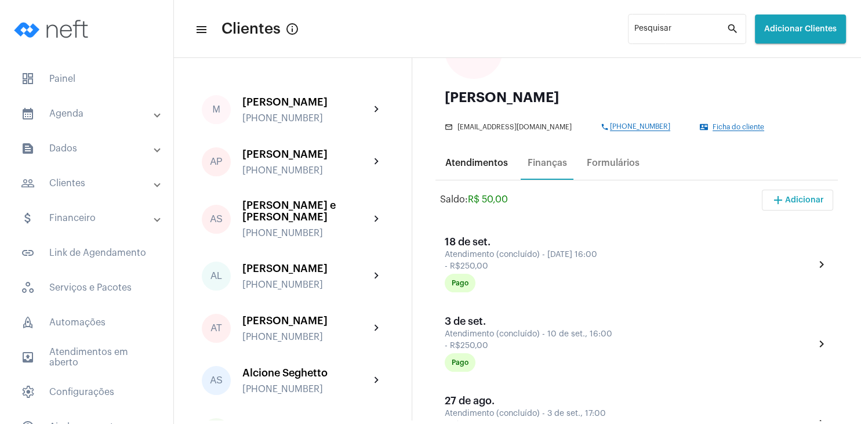
click at [484, 171] on div "Atendimentos" at bounding box center [477, 163] width 77 height 28
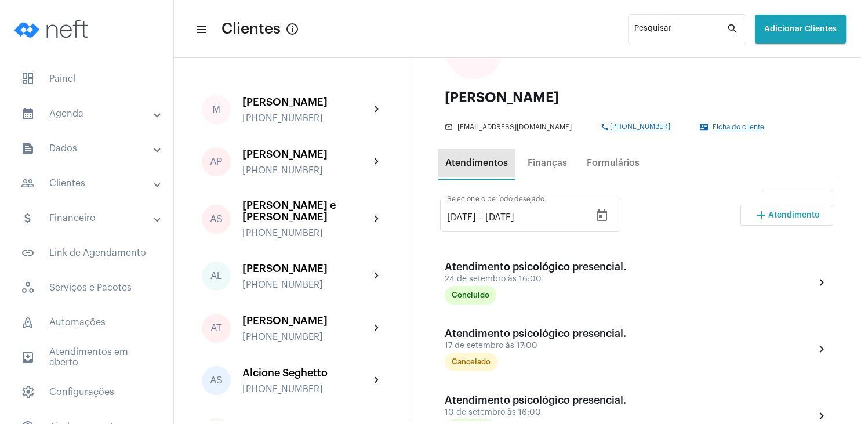
scroll to position [0, 0]
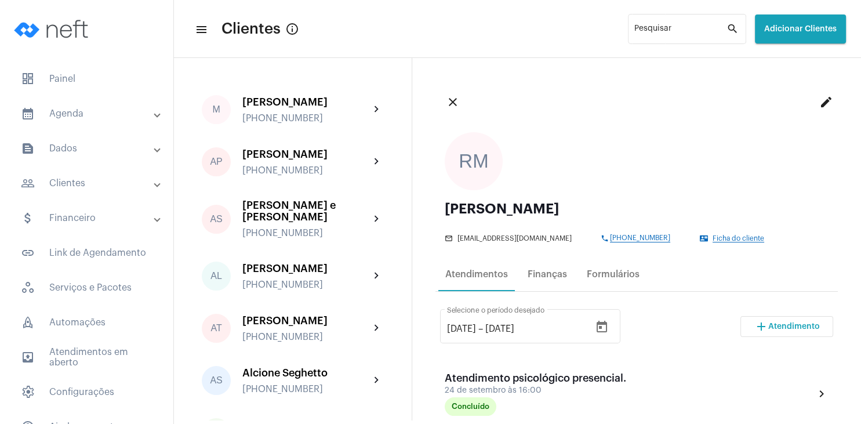
click at [762, 324] on mat-icon "add" at bounding box center [762, 327] width 14 height 14
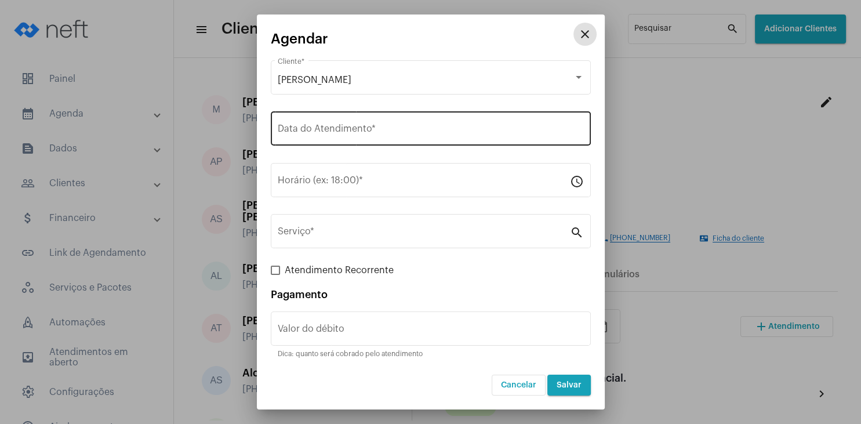
click at [337, 130] on input "Data do Atendimento *" at bounding box center [431, 131] width 306 height 10
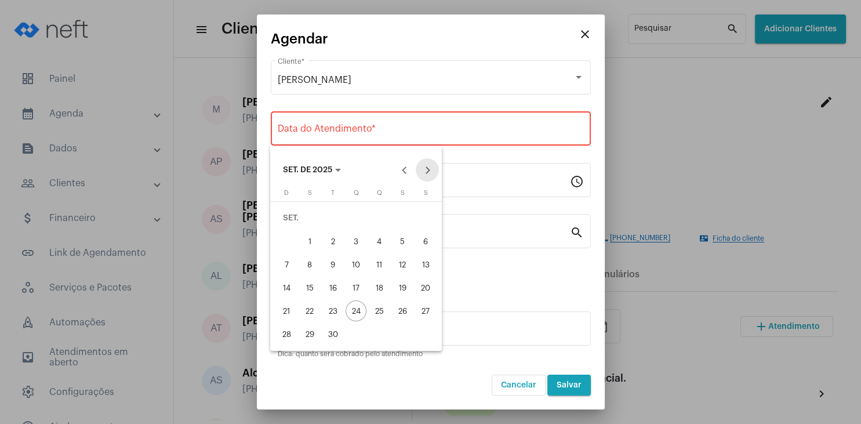
click at [429, 171] on button "Next month" at bounding box center [427, 169] width 23 height 23
click at [361, 218] on div "1" at bounding box center [356, 218] width 21 height 21
type input "[DATE]"
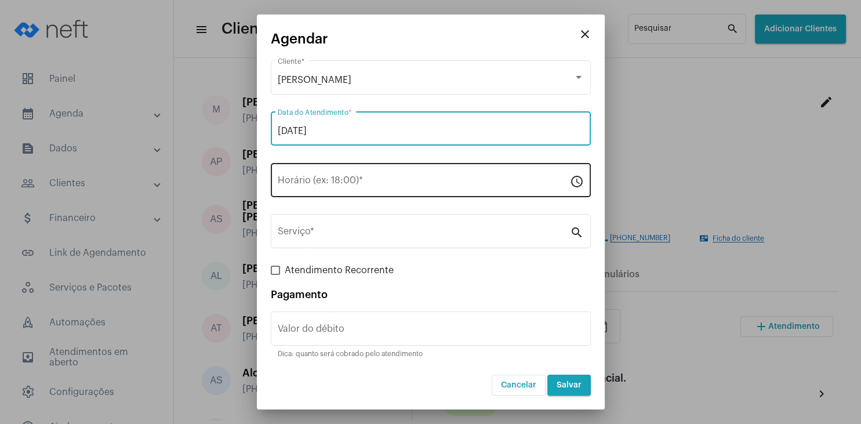
click at [337, 179] on input "Horário (ex: 18:00) *" at bounding box center [424, 182] width 292 height 10
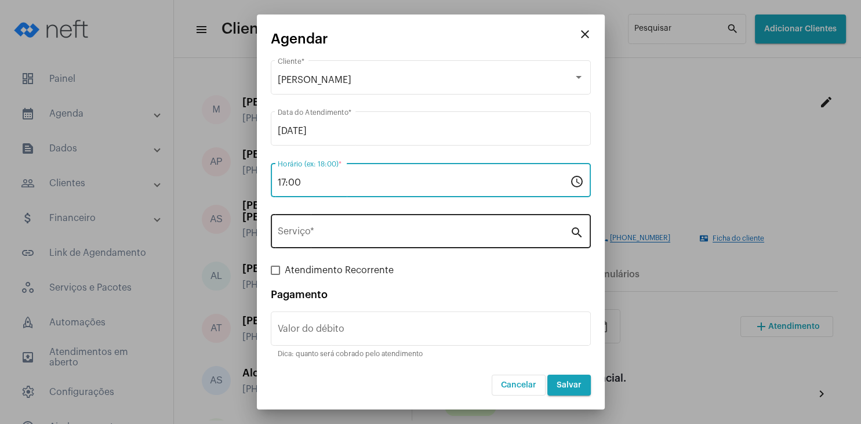
type input "17:00"
click at [322, 233] on input "Serviço *" at bounding box center [424, 234] width 292 height 10
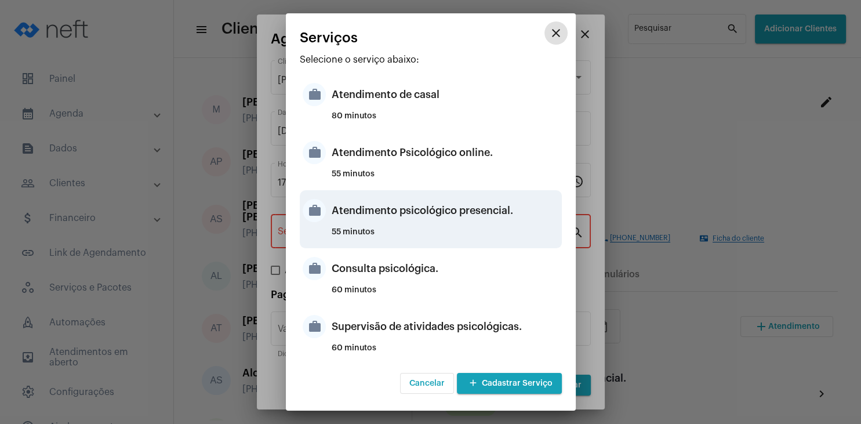
click at [459, 208] on div "Atendimento psicológico presencial." at bounding box center [445, 210] width 227 height 35
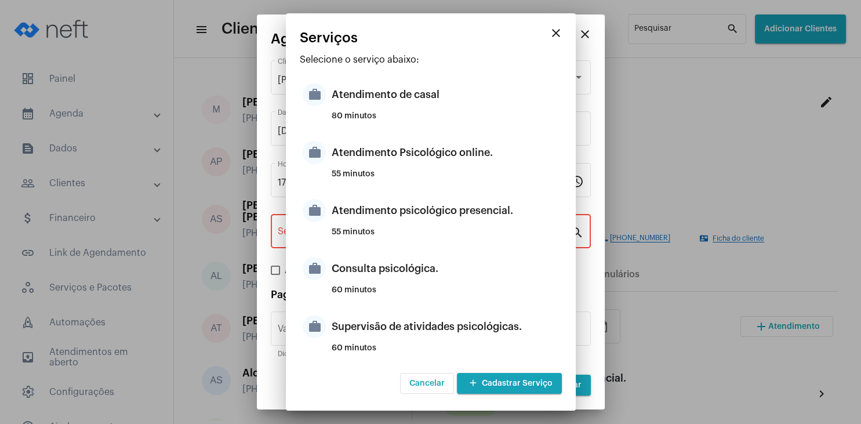
type input "Atendimento psicológico presencial."
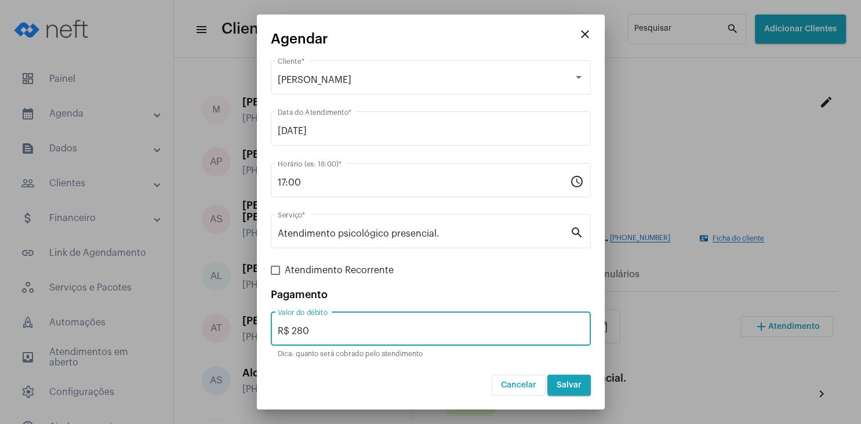
click at [346, 333] on input "R$ 280" at bounding box center [431, 331] width 306 height 10
type input "R$ 250"
click at [568, 383] on span "Salvar" at bounding box center [569, 385] width 25 height 8
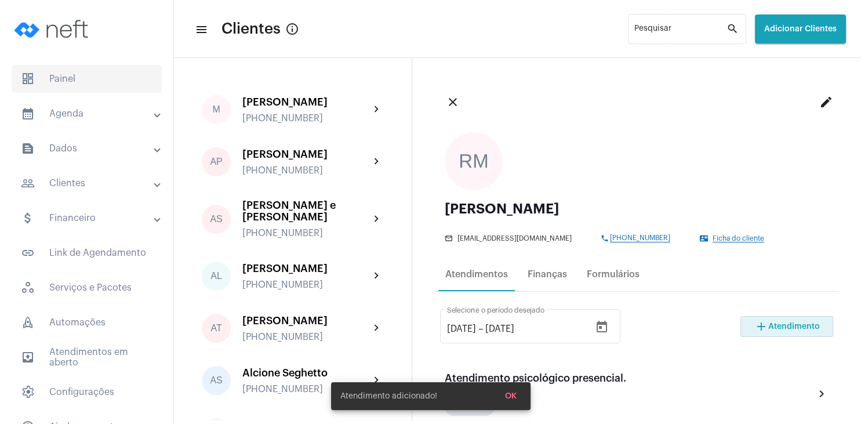
click at [70, 82] on span "dashboard Painel" at bounding box center [87, 79] width 150 height 28
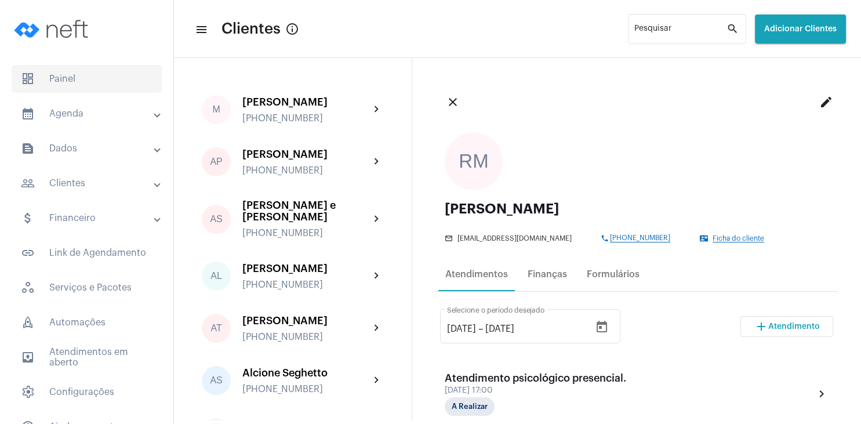
click at [78, 82] on span "dashboard Painel" at bounding box center [87, 79] width 150 height 28
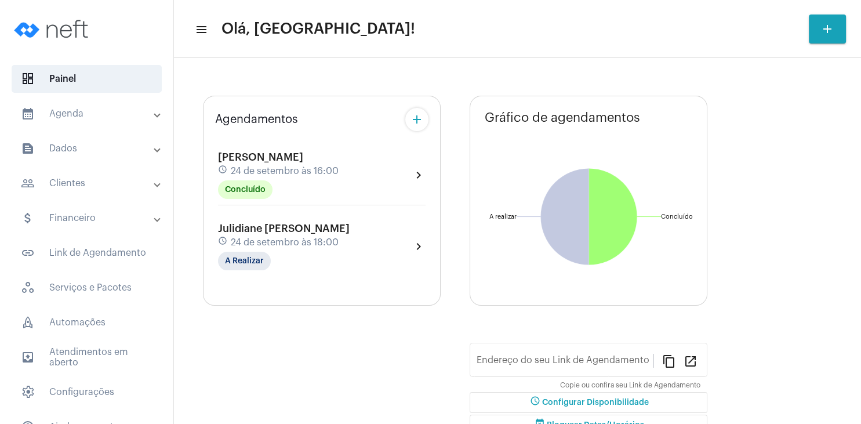
type input "[URL][DOMAIN_NAME]"
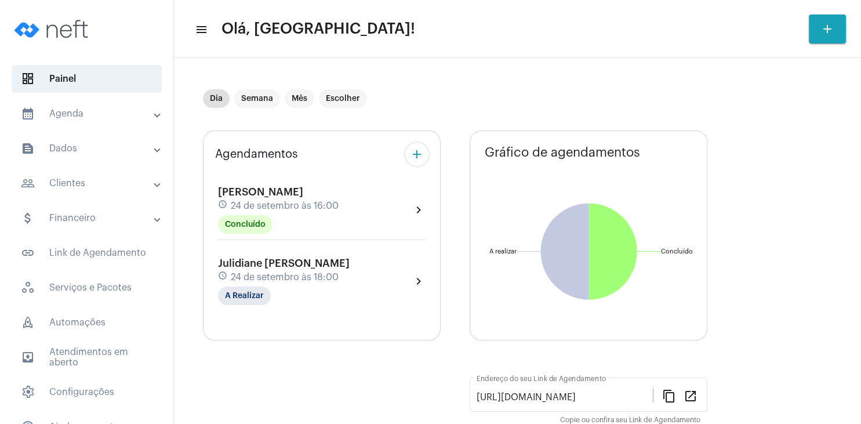
click at [253, 265] on span "Julidiane [PERSON_NAME]" at bounding box center [284, 263] width 132 height 10
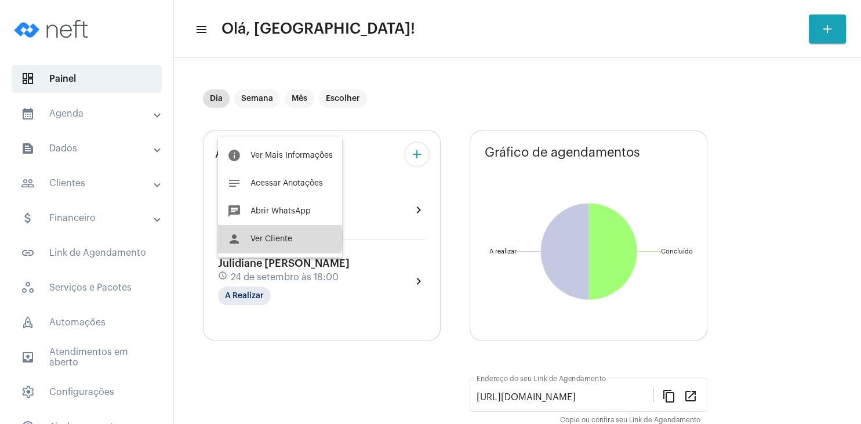
click at [267, 238] on span "Ver Cliente" at bounding box center [272, 239] width 42 height 8
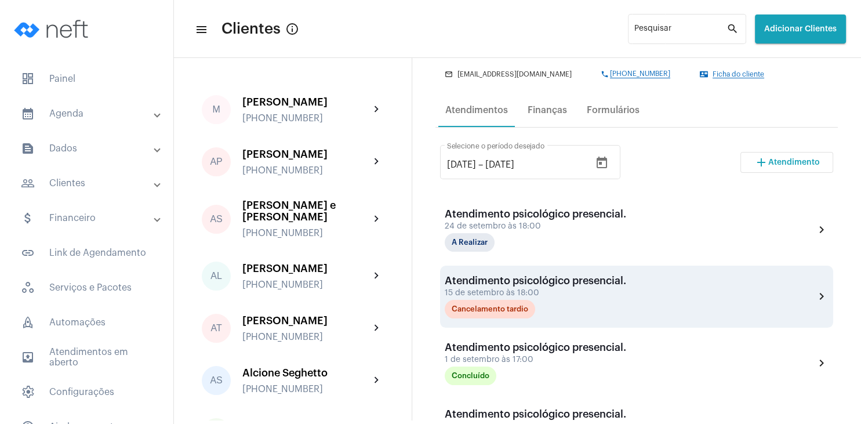
scroll to position [167, 0]
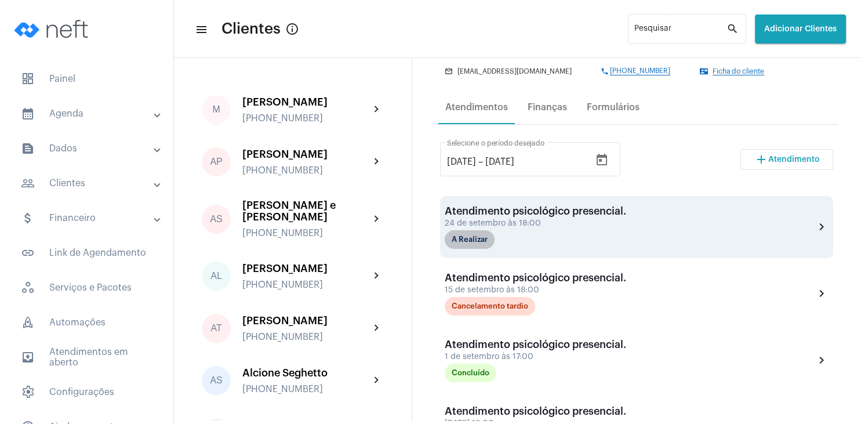
click at [476, 237] on mat-chip "A Realizar" at bounding box center [470, 239] width 50 height 19
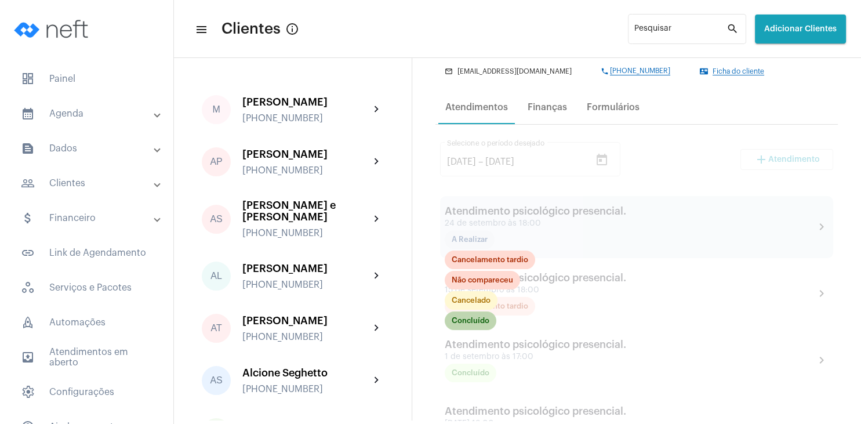
click at [481, 318] on mat-chip "Concluído" at bounding box center [471, 320] width 52 height 19
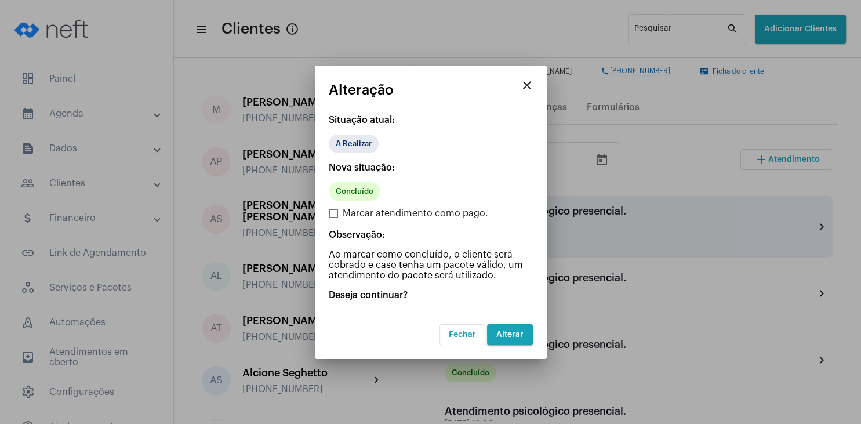
click at [512, 334] on span "Alterar" at bounding box center [510, 335] width 27 height 8
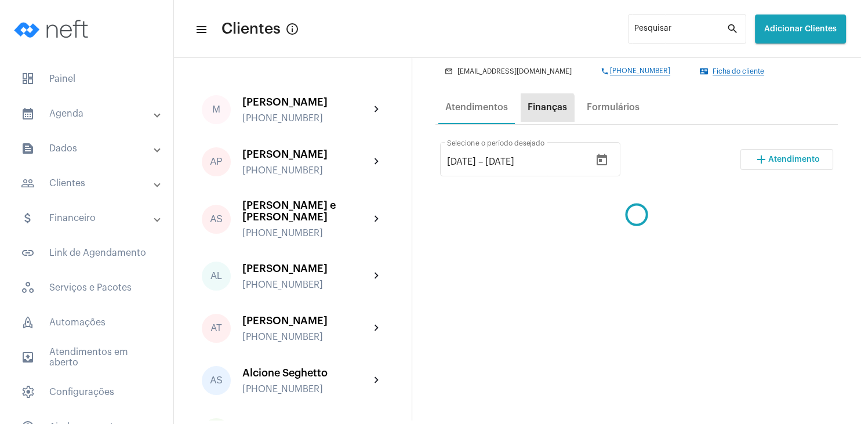
click at [544, 111] on div "Finanças" at bounding box center [547, 107] width 39 height 10
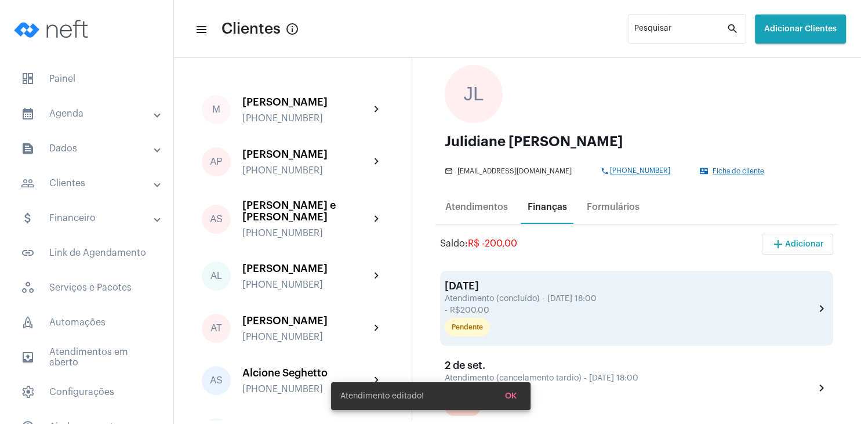
scroll to position [111, 0]
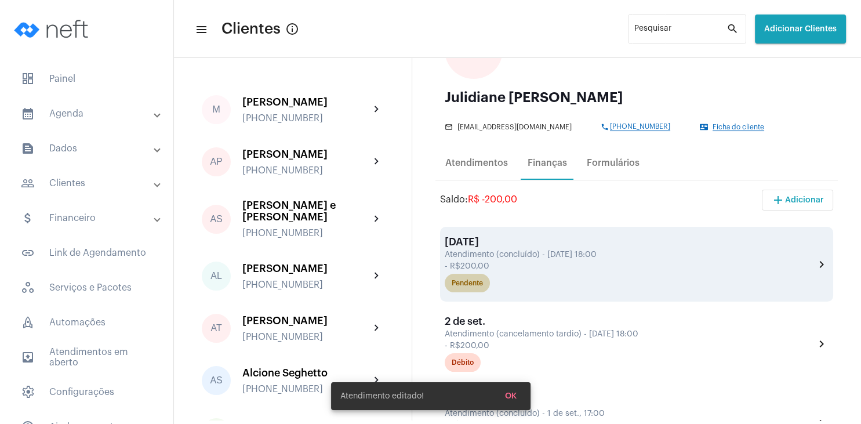
click at [471, 284] on div "Pendente" at bounding box center [467, 284] width 31 height 8
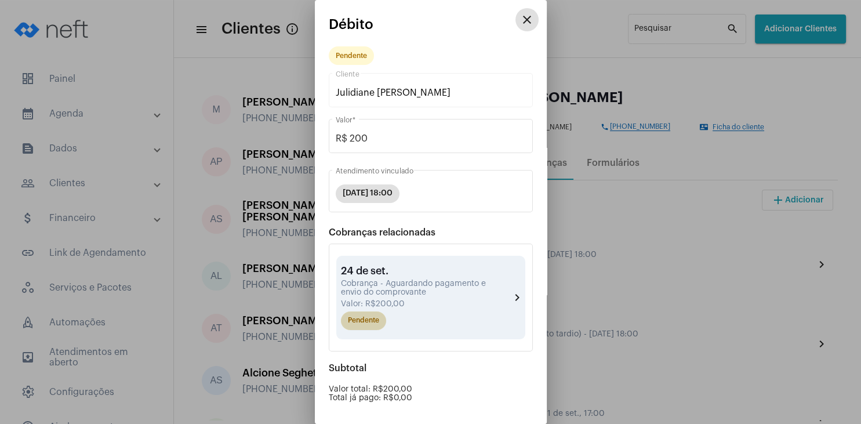
click at [361, 320] on mat-chip "Pendente" at bounding box center [363, 320] width 45 height 19
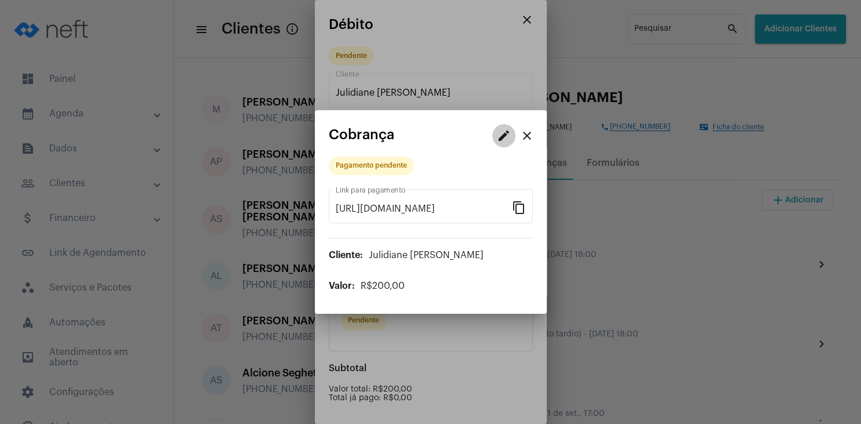
click at [502, 143] on mat-icon "edit" at bounding box center [504, 136] width 14 height 14
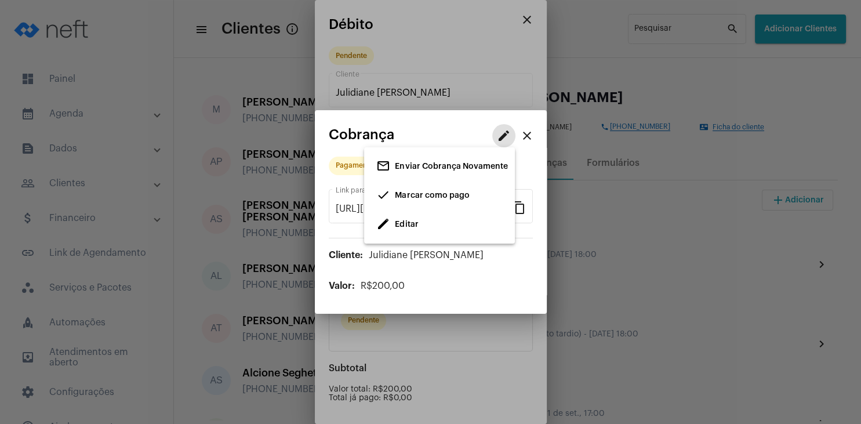
click at [402, 197] on span "Marcar como pago" at bounding box center [432, 195] width 74 height 8
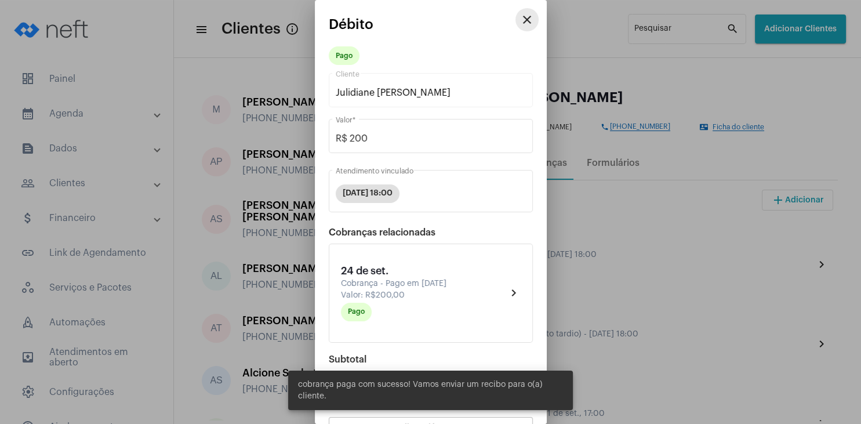
click at [523, 19] on mat-icon "close" at bounding box center [527, 20] width 14 height 14
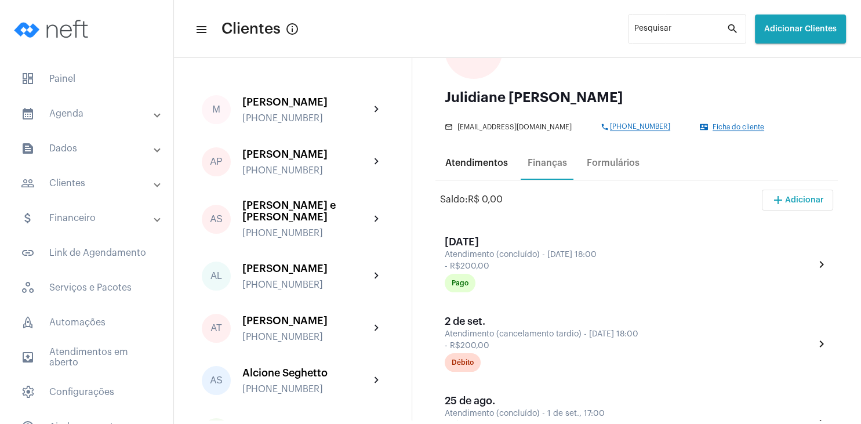
click at [494, 167] on div "Atendimentos" at bounding box center [476, 163] width 63 height 10
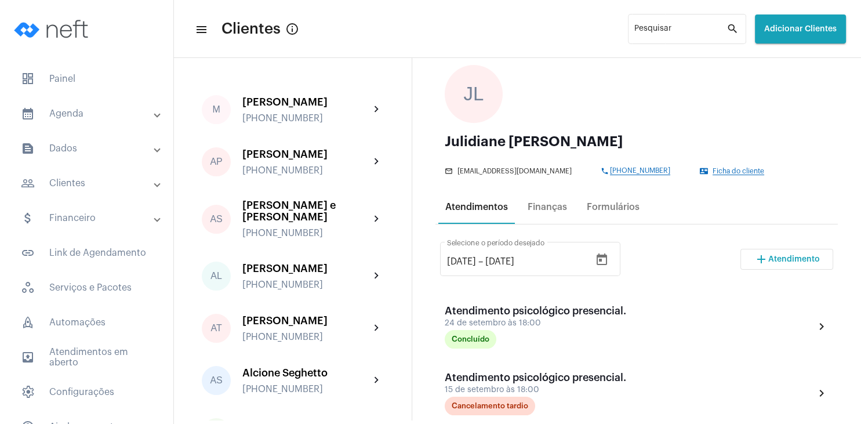
scroll to position [111, 0]
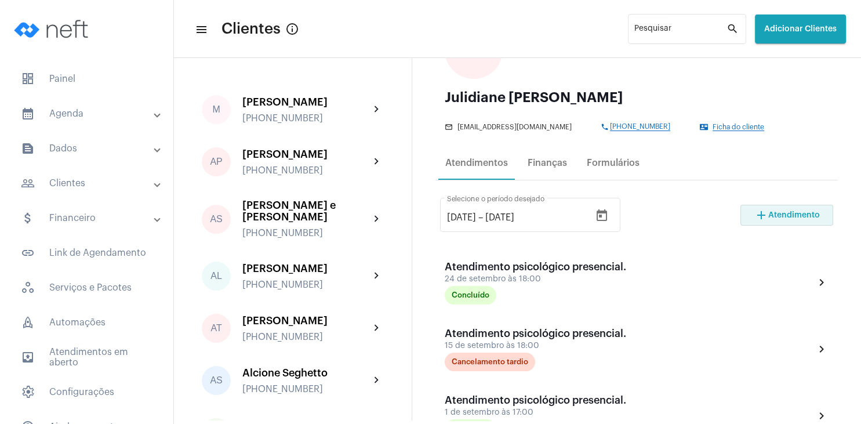
click at [788, 219] on span "Atendimento" at bounding box center [795, 215] width 52 height 8
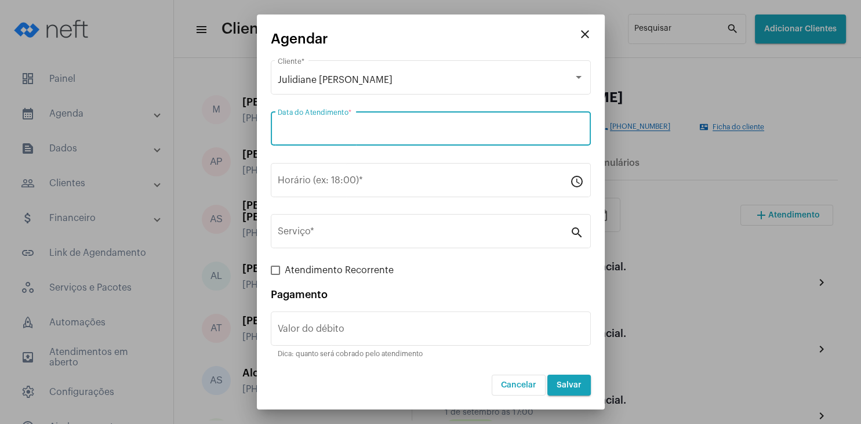
click at [382, 130] on input "Data do Atendimento *" at bounding box center [431, 131] width 306 height 10
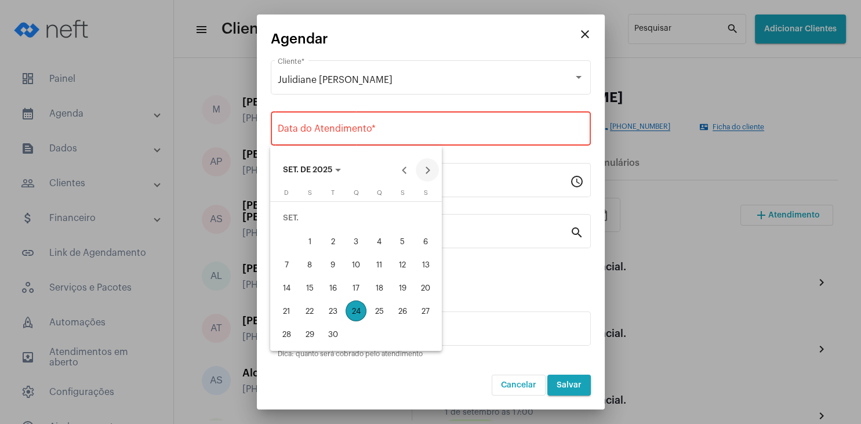
click at [427, 168] on button "Next month" at bounding box center [427, 169] width 23 height 23
click at [383, 219] on div "2" at bounding box center [379, 218] width 21 height 21
type input "[DATE]"
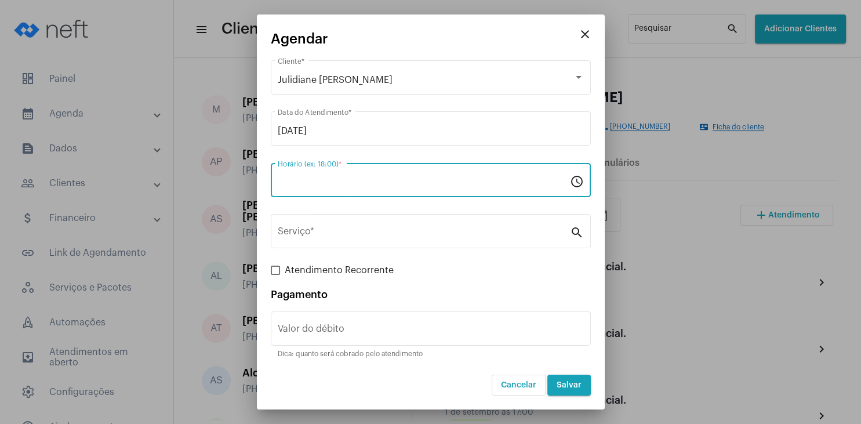
click at [355, 178] on input "Horário (ex: 18:00) *" at bounding box center [424, 182] width 292 height 10
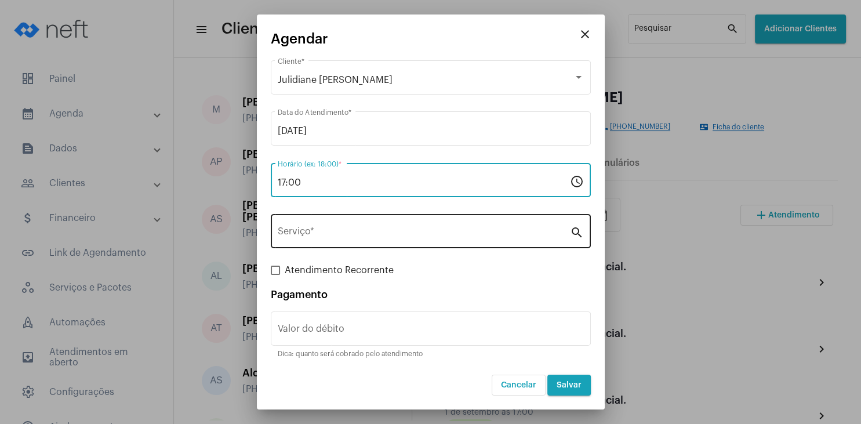
type input "17:00"
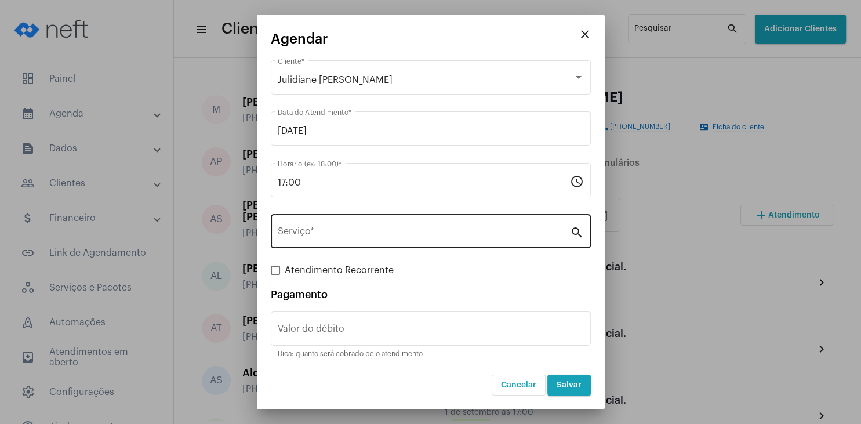
click at [326, 240] on div "Serviço *" at bounding box center [424, 230] width 292 height 37
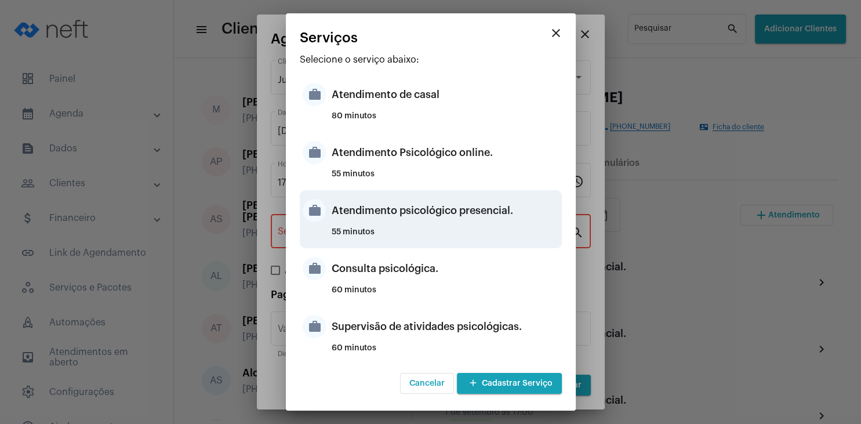
click at [493, 225] on div "Atendimento psicológico presencial." at bounding box center [445, 210] width 227 height 35
type input "Atendimento psicológico presencial."
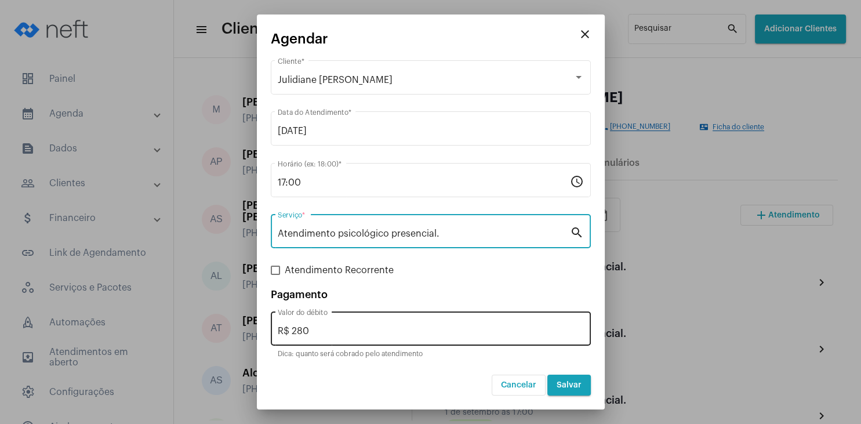
click at [370, 328] on input "R$ 280" at bounding box center [431, 331] width 306 height 10
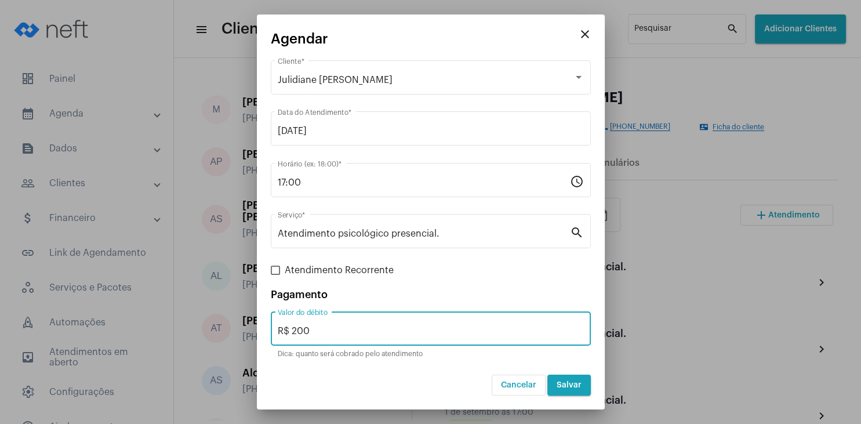
type input "R$ 200"
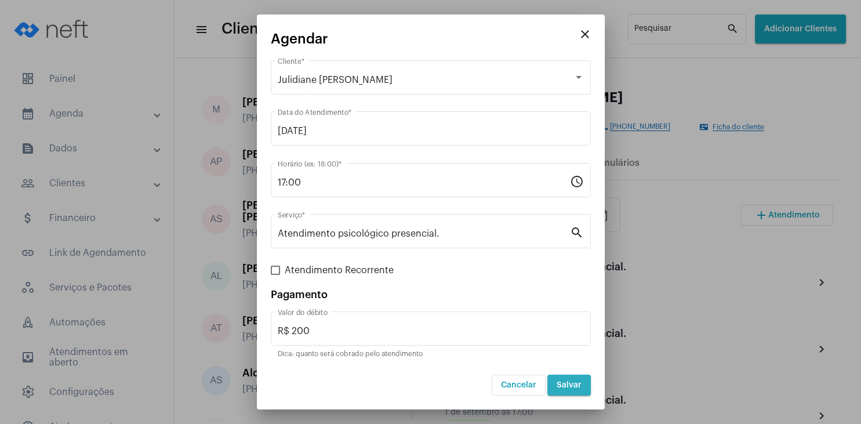
click at [570, 381] on button "Salvar" at bounding box center [570, 385] width 44 height 21
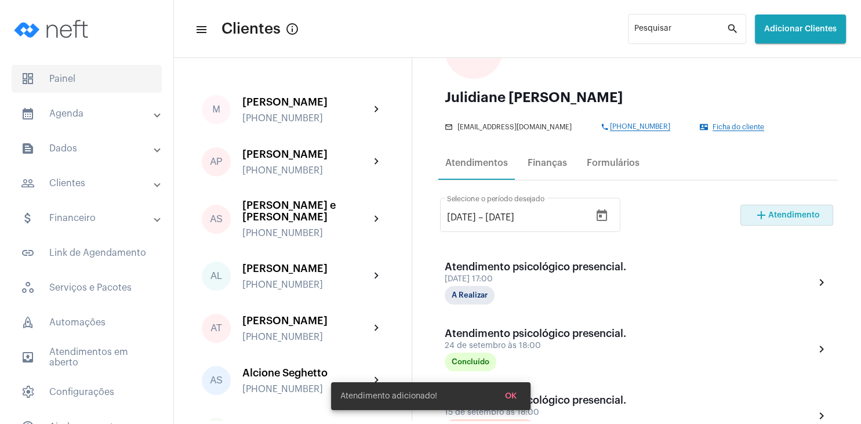
click at [77, 78] on span "dashboard Painel" at bounding box center [87, 79] width 150 height 28
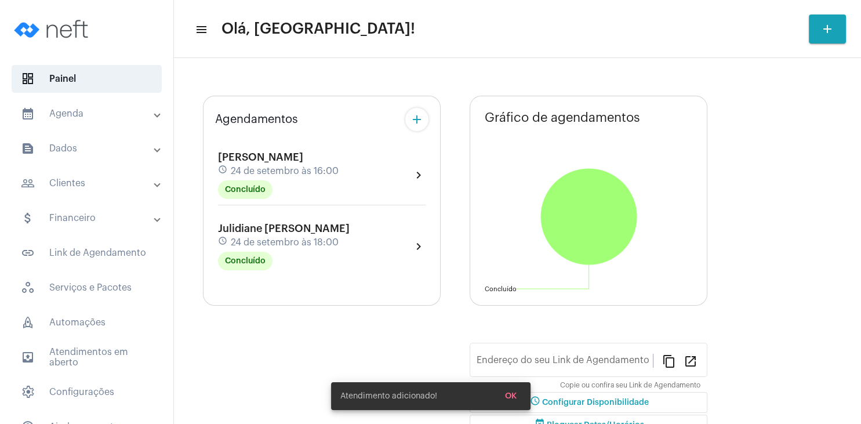
type input "[URL][DOMAIN_NAME]"
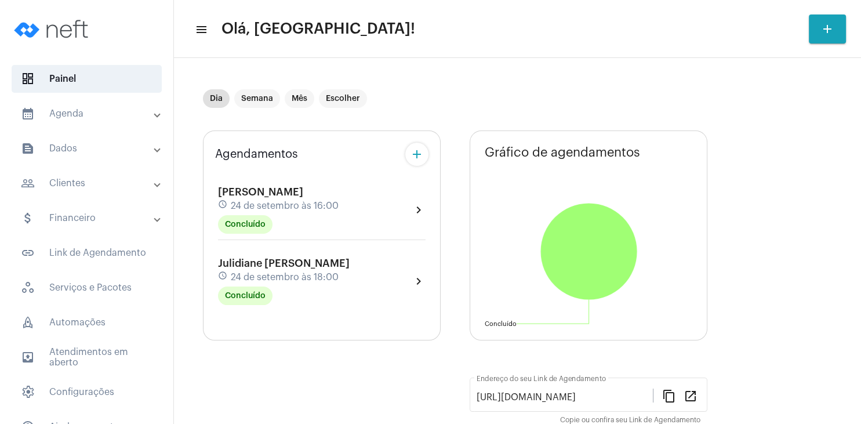
click at [288, 212] on div "[PERSON_NAME] schedule [DATE] 16:00 Concluído" at bounding box center [278, 210] width 121 height 48
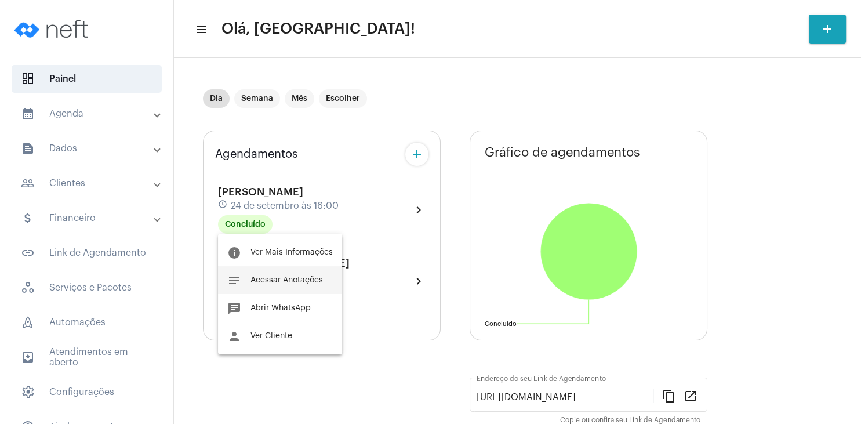
click at [307, 280] on span "Acessar Anotações" at bounding box center [287, 280] width 73 height 8
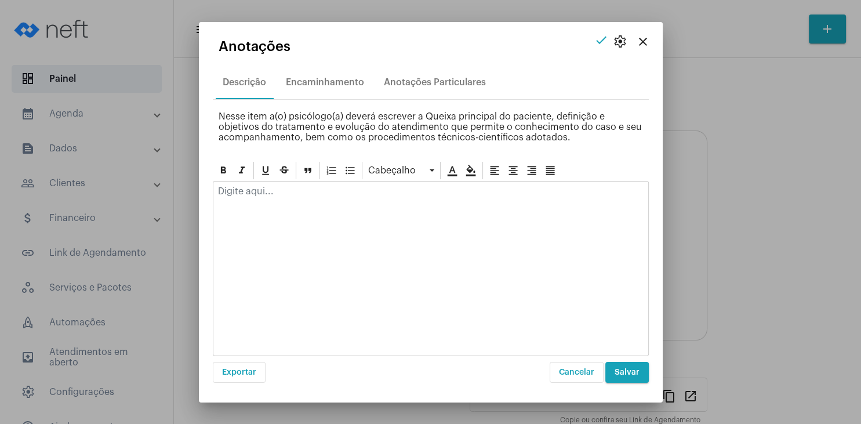
click at [273, 198] on div at bounding box center [430, 195] width 435 height 26
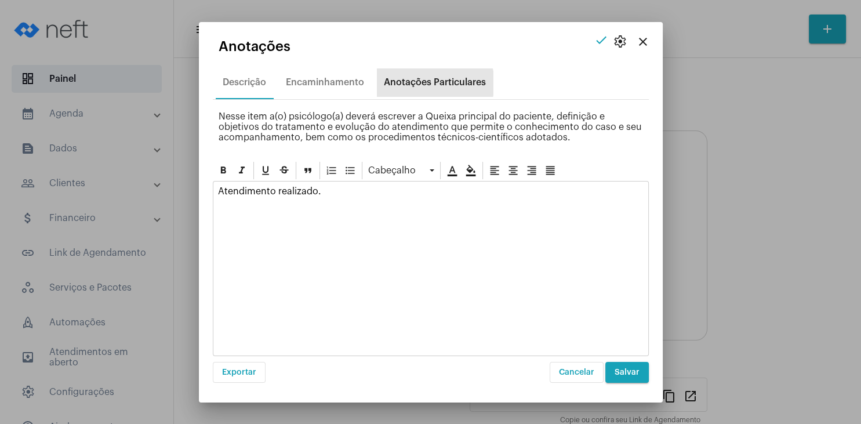
click at [433, 84] on div "Anotações Particulares" at bounding box center [435, 82] width 102 height 10
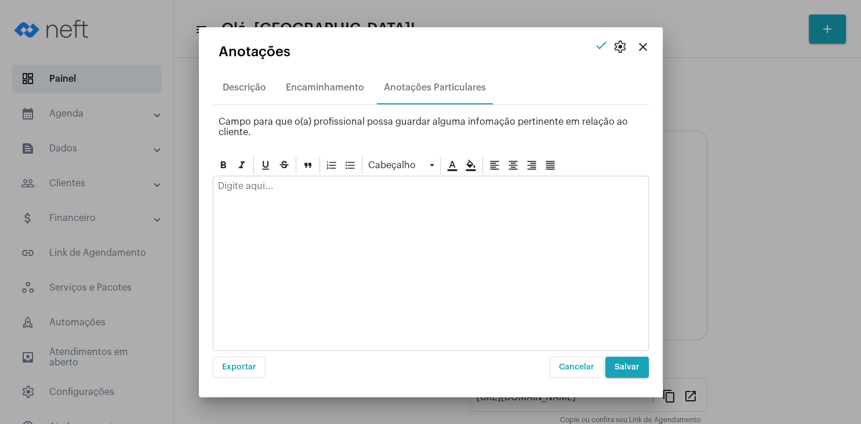
click at [298, 185] on p at bounding box center [431, 186] width 426 height 10
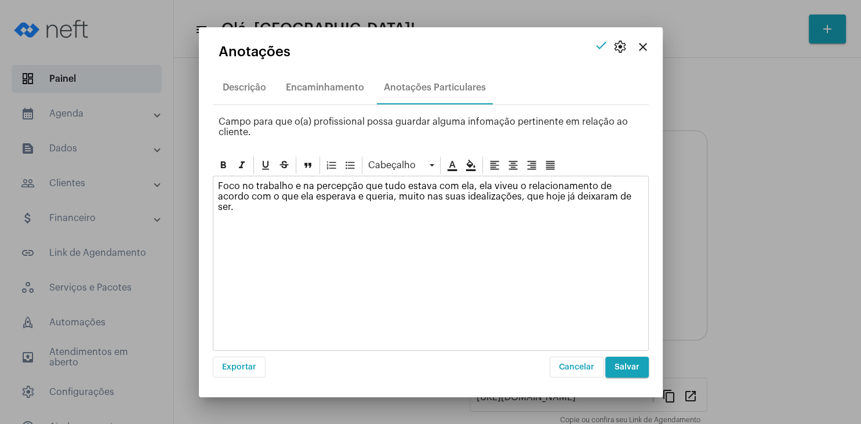
click at [633, 368] on span "Salvar" at bounding box center [627, 367] width 25 height 8
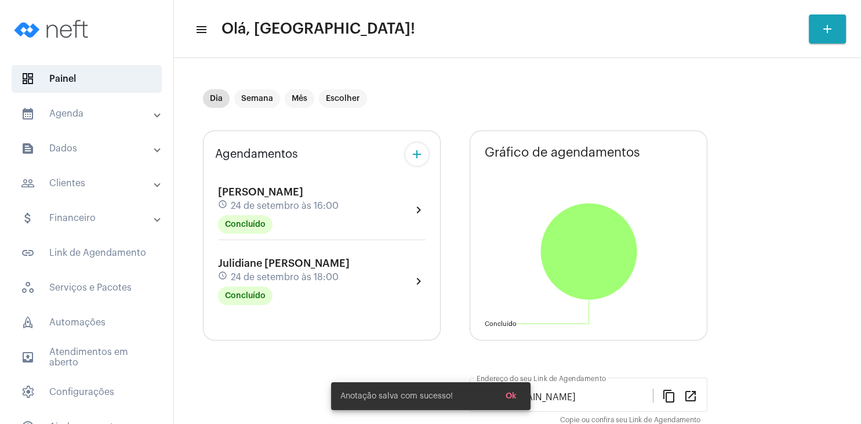
click at [303, 263] on span "Julidiane [PERSON_NAME]" at bounding box center [284, 263] width 132 height 10
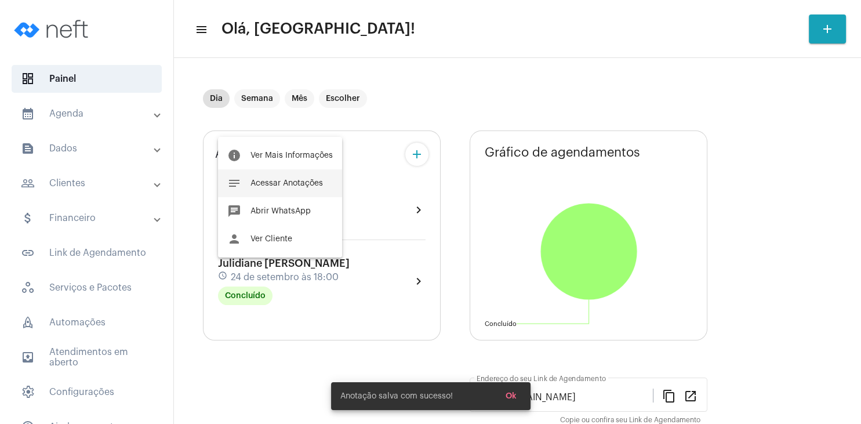
click at [305, 184] on span "Acessar Anotações" at bounding box center [287, 183] width 73 height 8
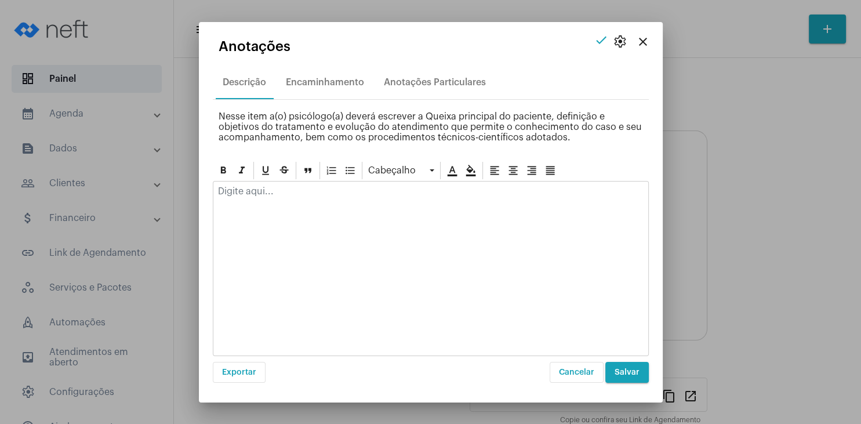
click at [297, 195] on p at bounding box center [431, 191] width 426 height 10
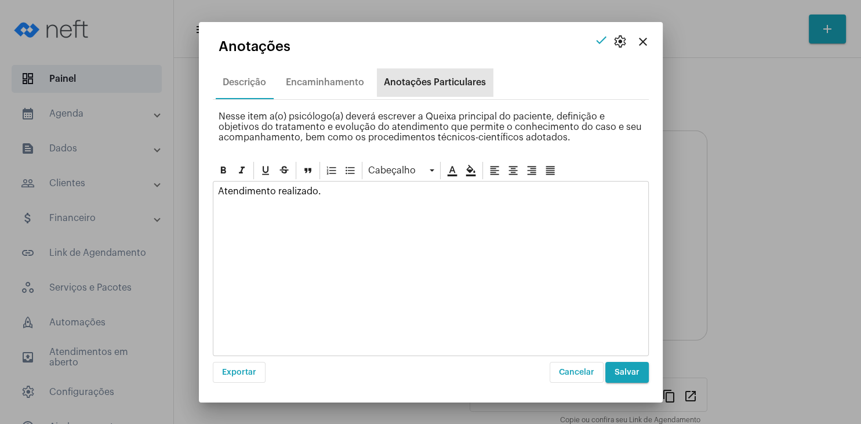
click at [442, 80] on div "Anotações Particulares" at bounding box center [435, 82] width 102 height 10
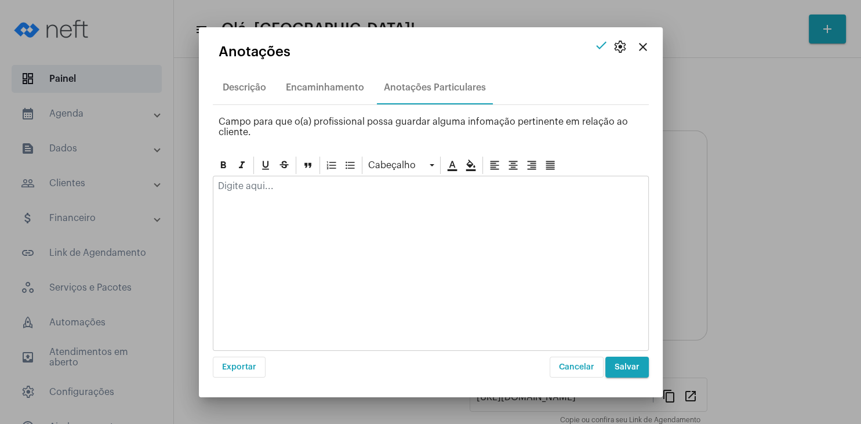
click at [306, 189] on p at bounding box center [431, 186] width 426 height 10
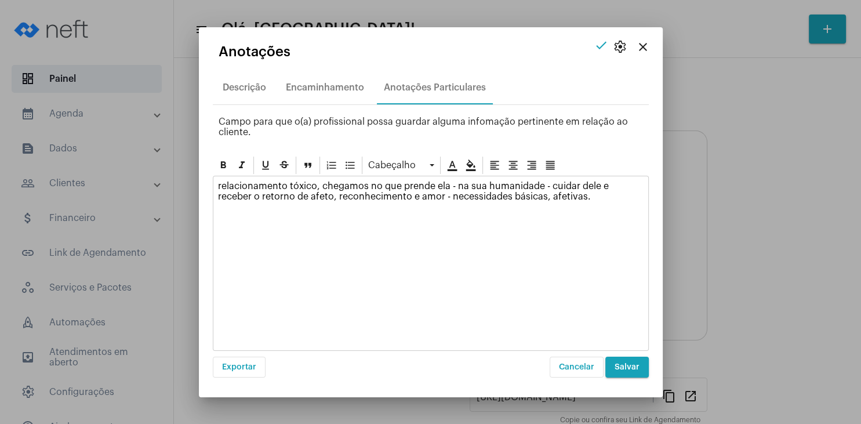
click at [633, 374] on button "Salvar" at bounding box center [628, 367] width 44 height 21
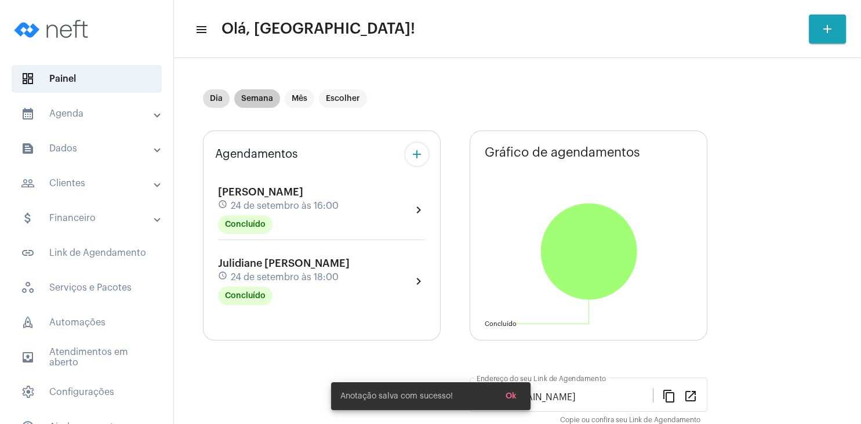
click at [260, 99] on mat-chip "Semana" at bounding box center [257, 98] width 46 height 19
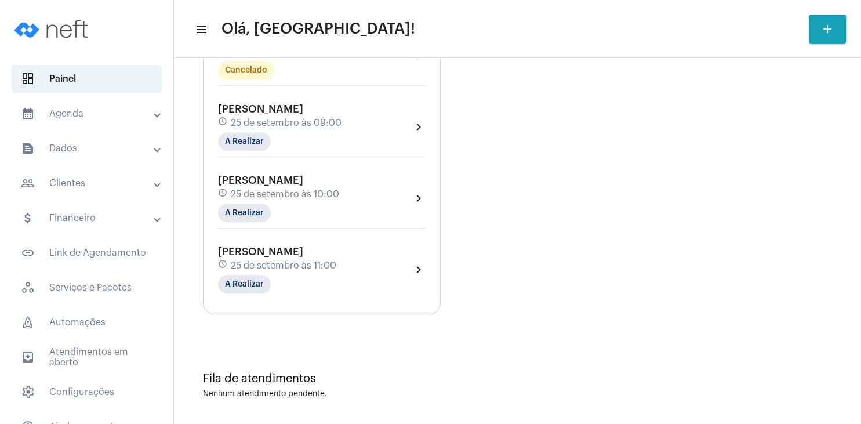
scroll to position [802, 0]
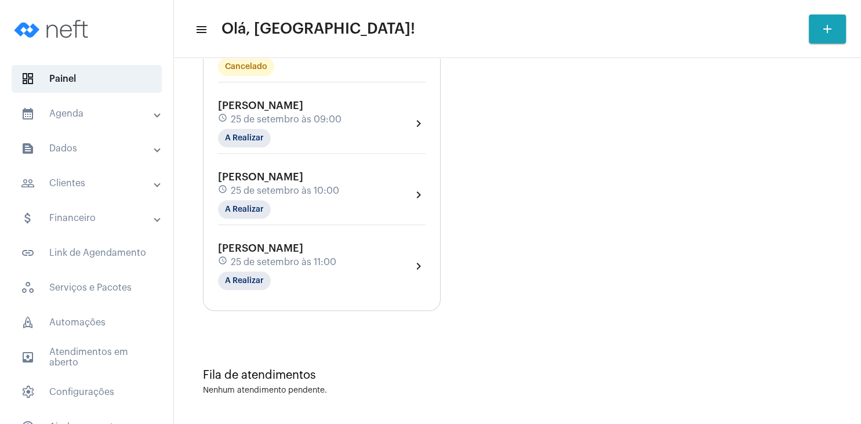
click at [99, 110] on mat-panel-title "calendar_month_outlined Agenda" at bounding box center [88, 114] width 134 height 14
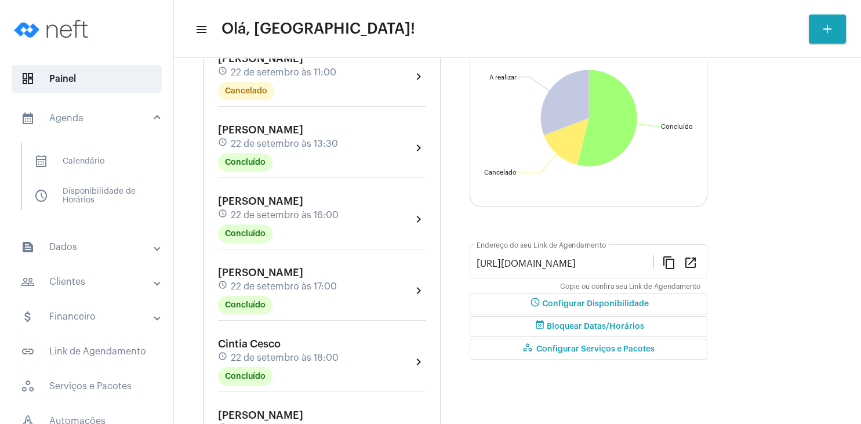
scroll to position [0, 0]
